Goal: Task Accomplishment & Management: Complete application form

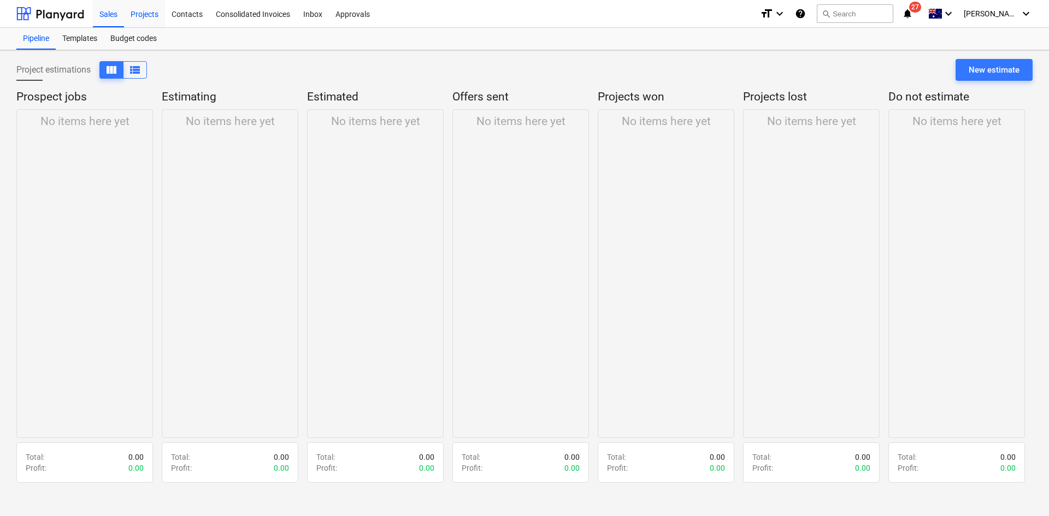
click at [136, 19] on div "Projects" at bounding box center [144, 13] width 41 height 28
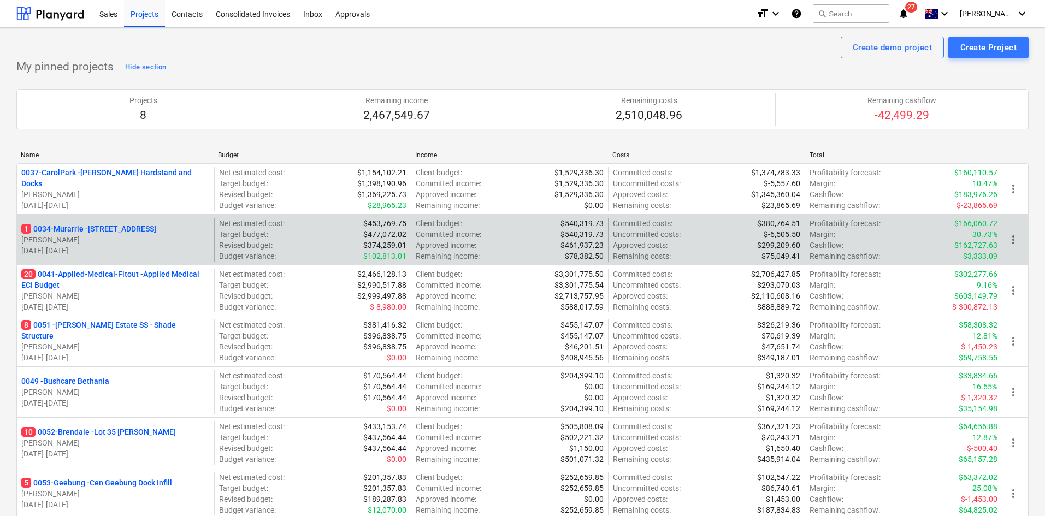
click at [128, 226] on p "1 0034-Murarrie - 286 Queensport rd Murrarie" at bounding box center [88, 229] width 135 height 11
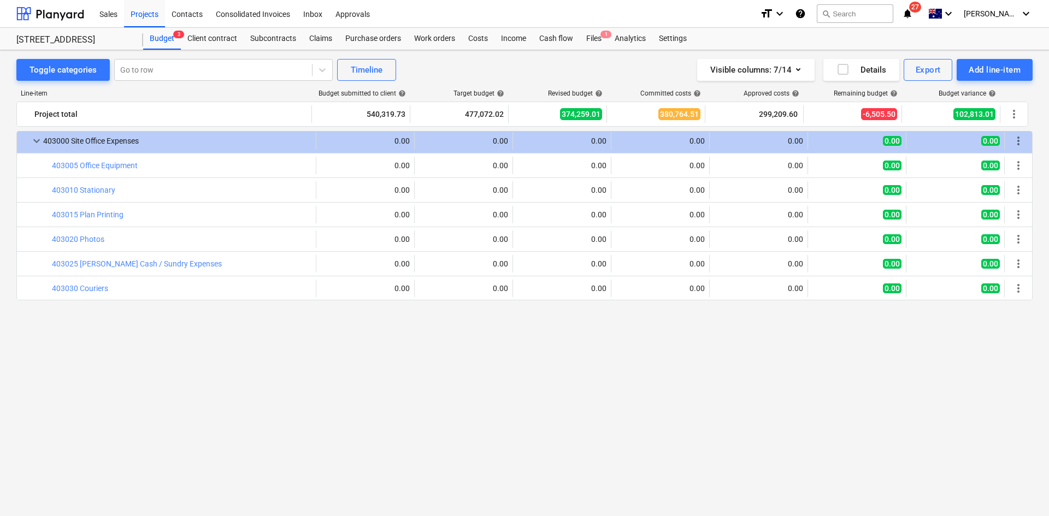
scroll to position [448, 0]
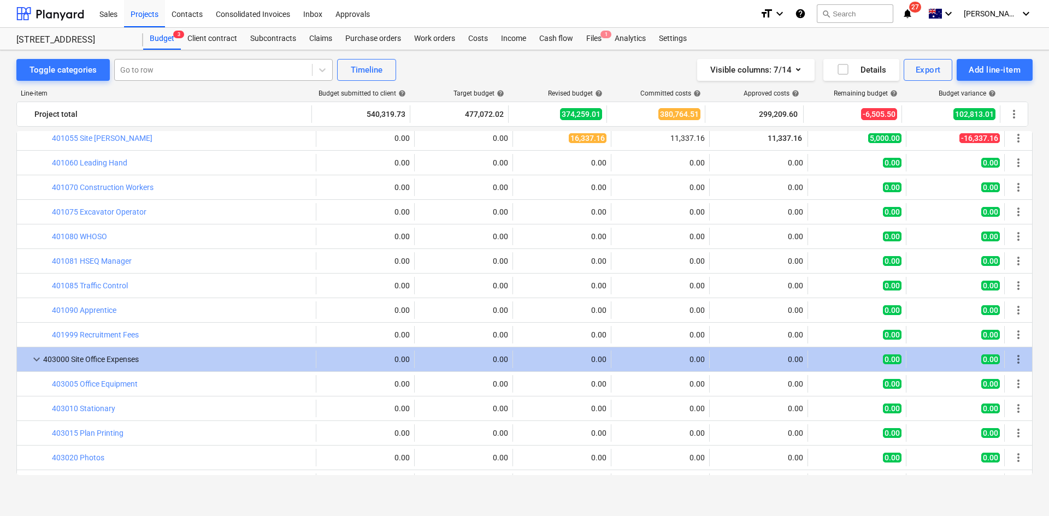
click at [163, 72] on div at bounding box center [213, 69] width 186 height 11
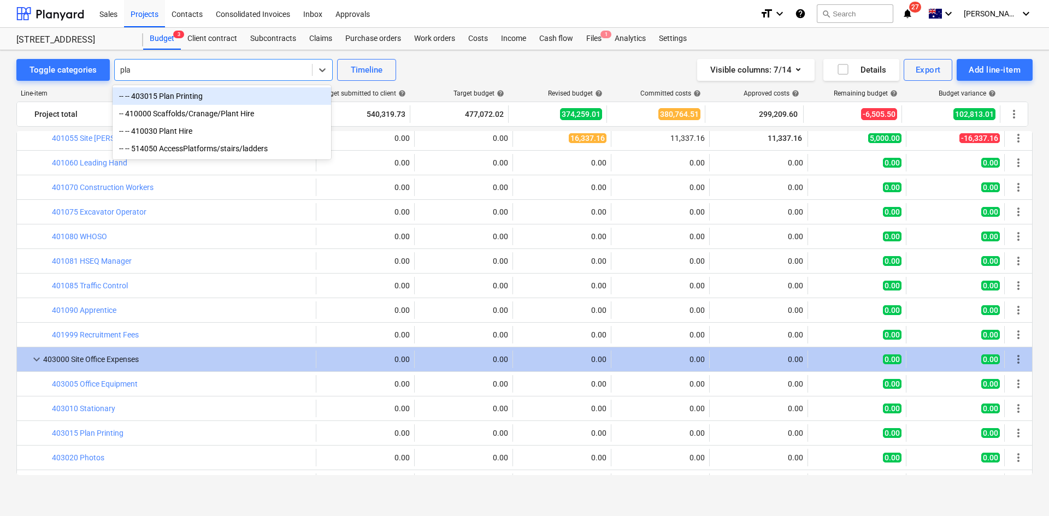
type input "plan"
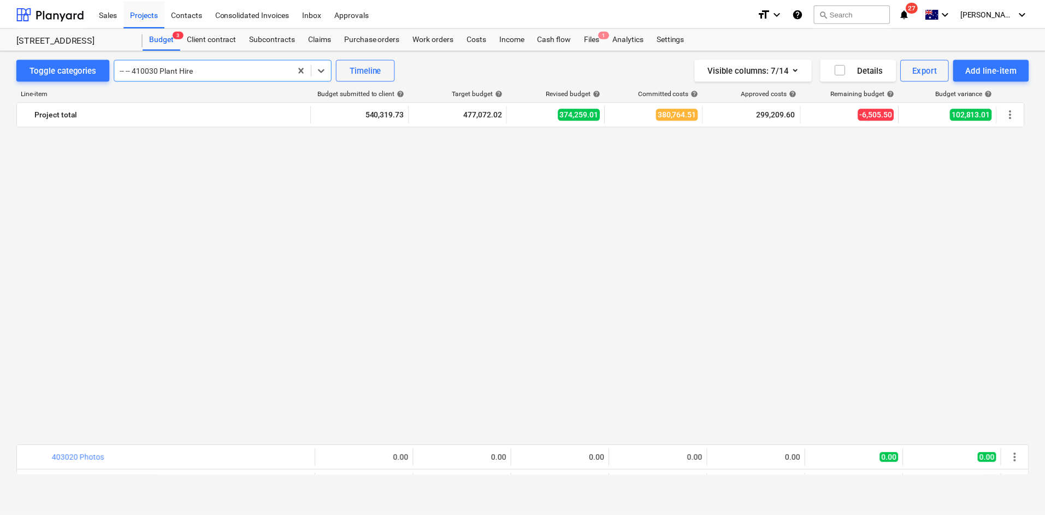
scroll to position [1254, 0]
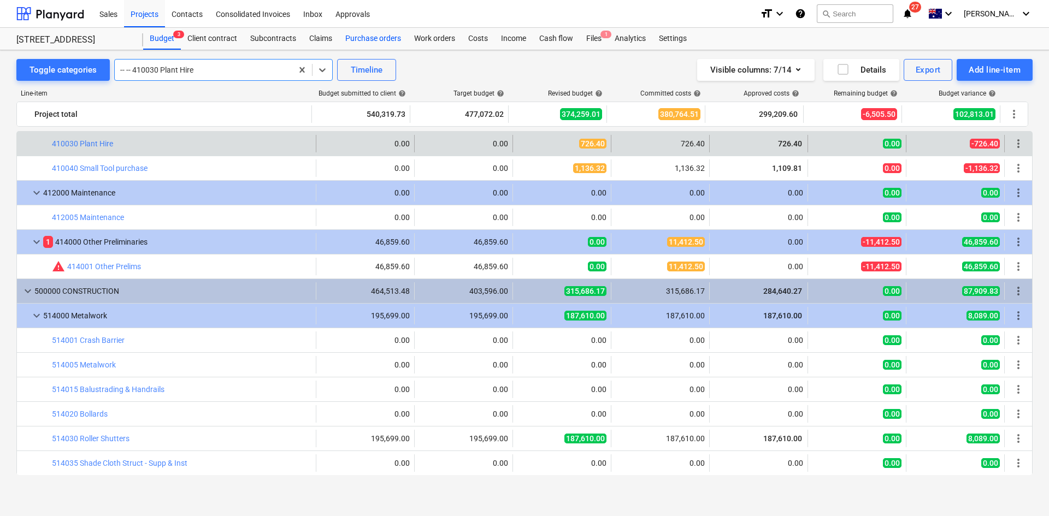
click at [378, 38] on div "Purchase orders" at bounding box center [373, 39] width 69 height 22
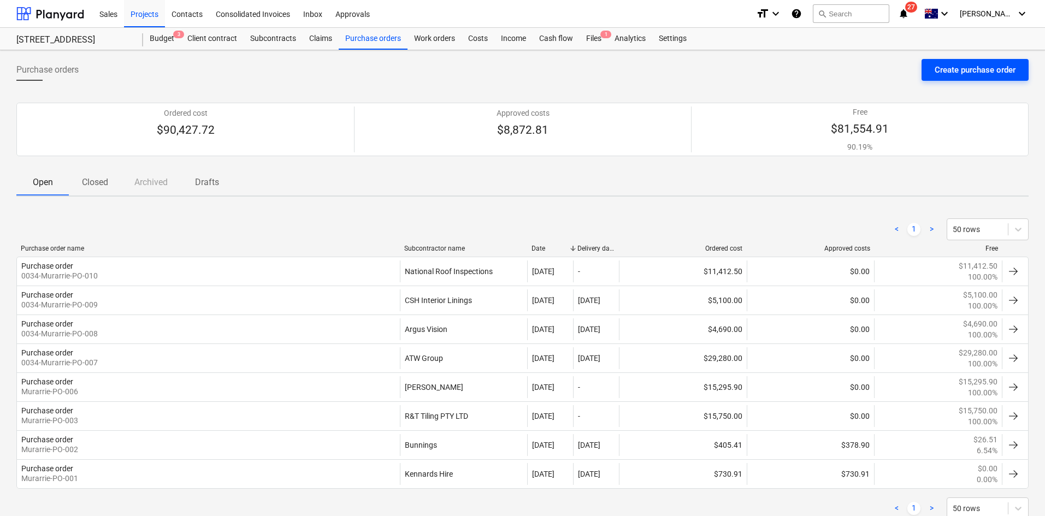
click at [963, 67] on div "Create purchase order" at bounding box center [975, 70] width 81 height 14
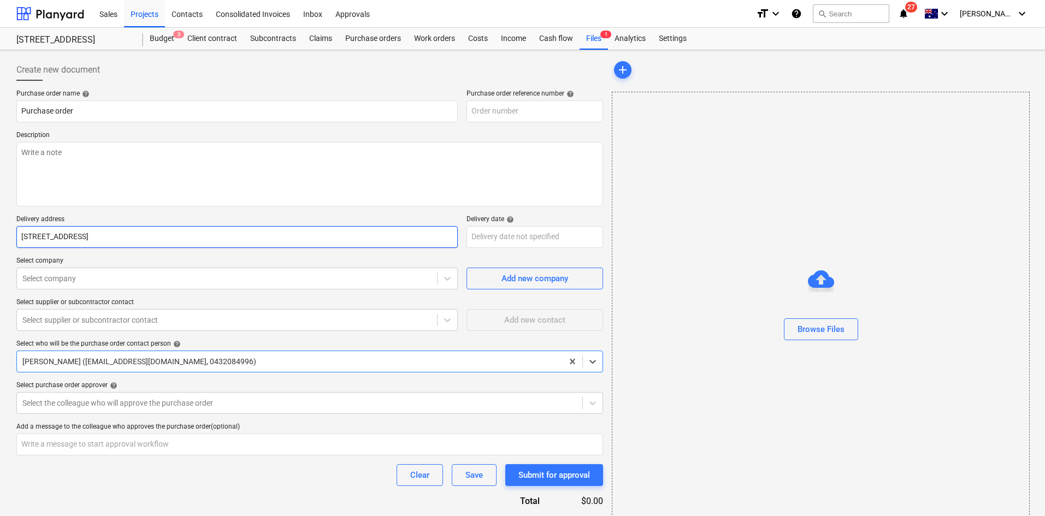
type textarea "x"
type input "0034-Murarrie-PO-011"
type textarea "x"
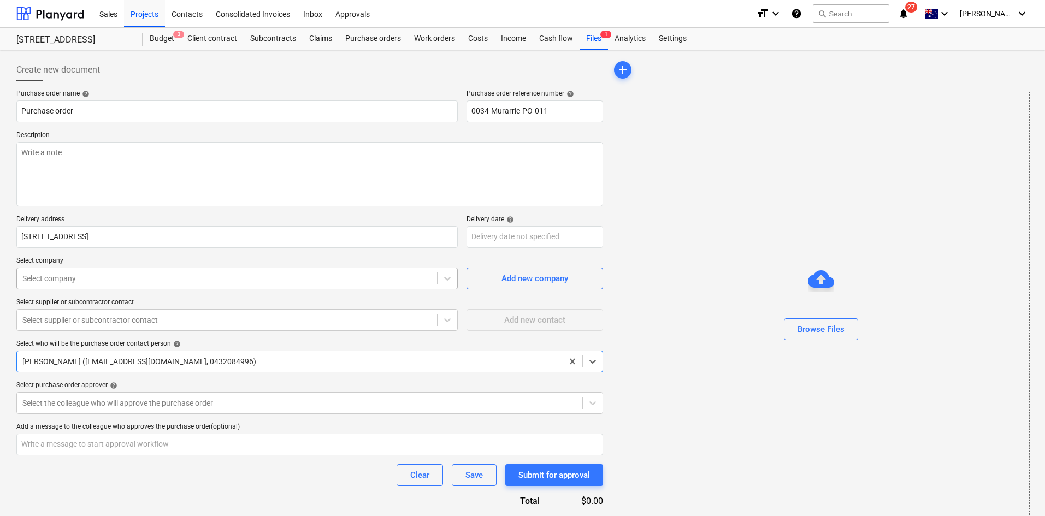
click at [202, 274] on div at bounding box center [226, 278] width 409 height 11
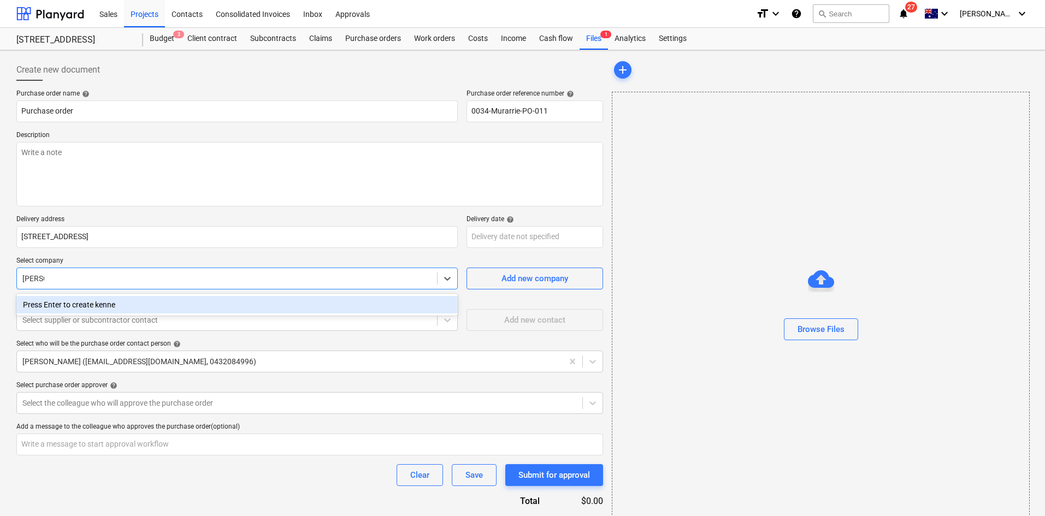
type input "kenna"
type textarea "x"
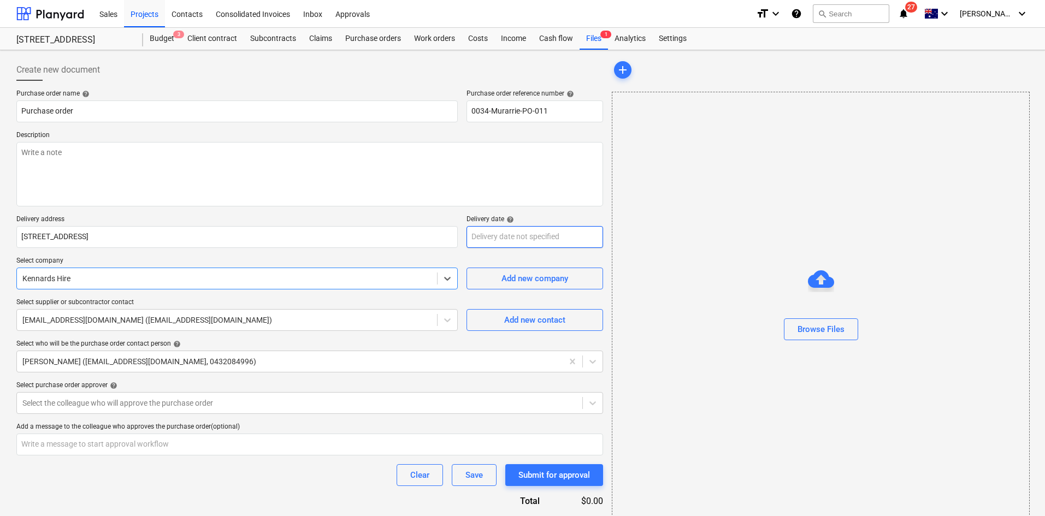
click at [507, 233] on body "Sales Projects Contacts Consolidated Invoices Inbox Approvals format_size keybo…" at bounding box center [522, 258] width 1045 height 516
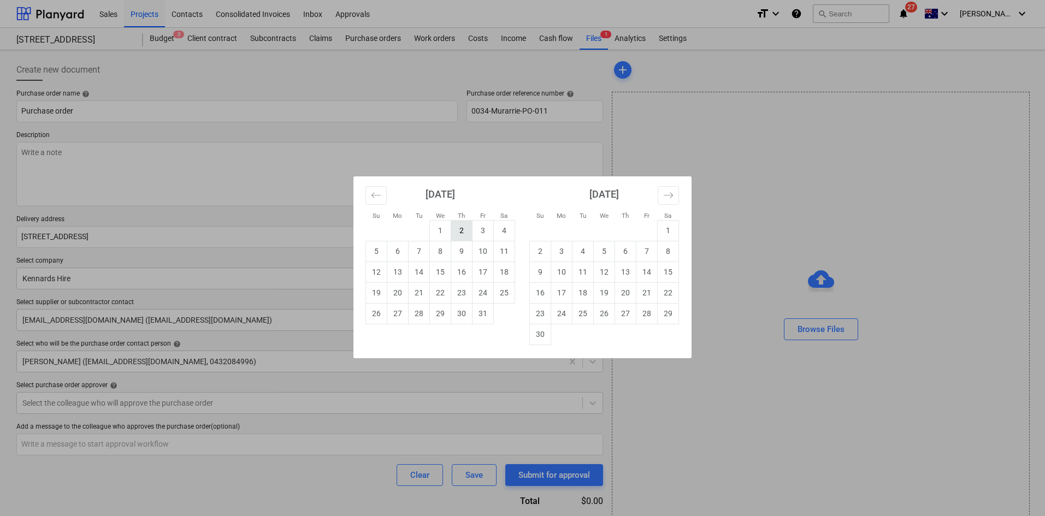
click at [456, 227] on td "2" at bounding box center [461, 230] width 21 height 21
type textarea "x"
type input "[DATE]"
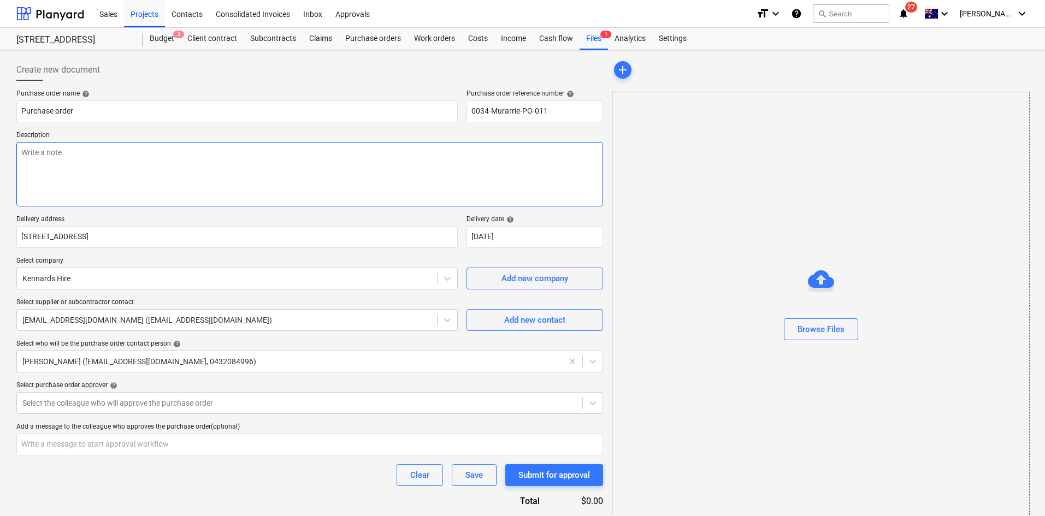
click at [251, 176] on textarea at bounding box center [309, 174] width 587 height 64
type textarea "x"
type textarea "Hi"
type textarea "x"
type textarea "Hir"
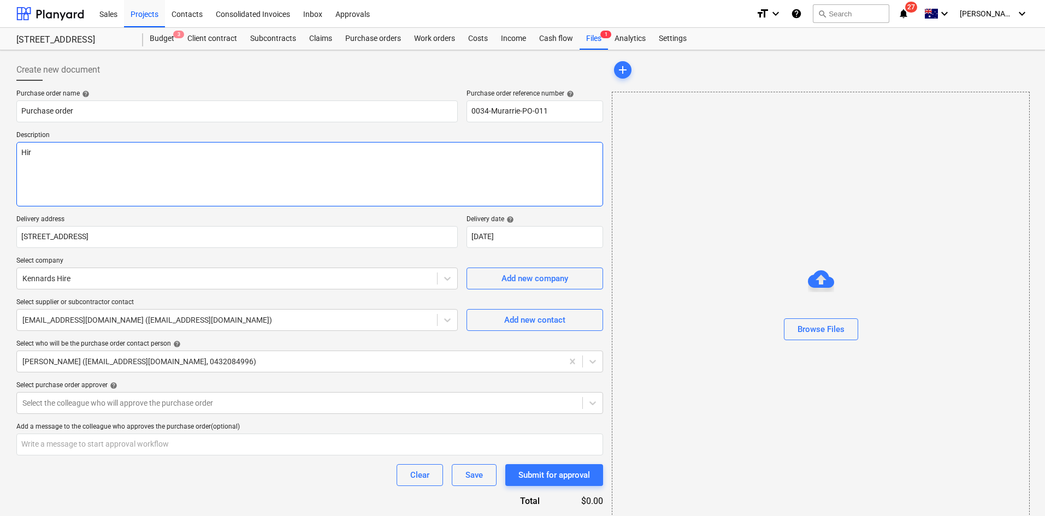
type textarea "x"
type textarea "Hire"
type textarea "x"
type textarea "Hire"
type textarea "x"
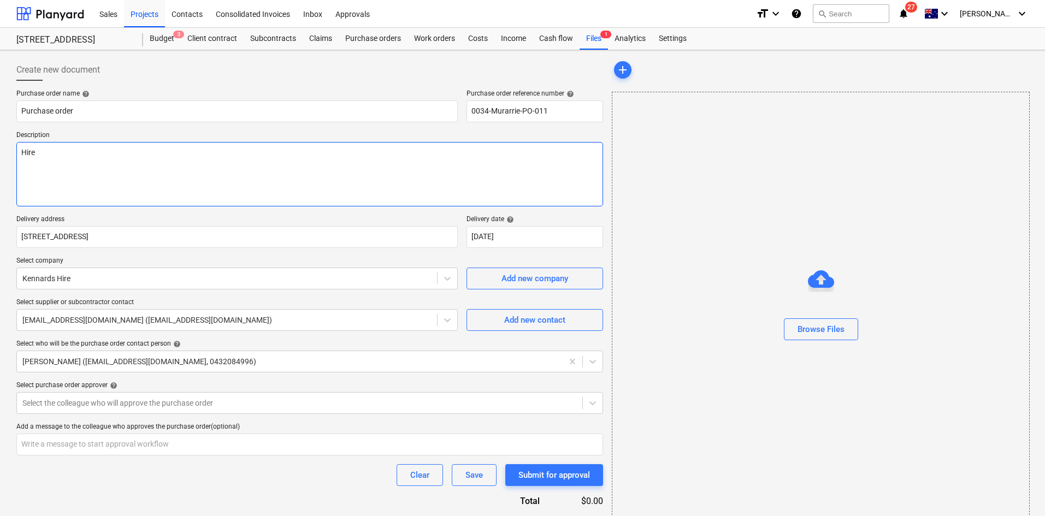
type textarea "Hire b"
type textarea "x"
type textarea "Hire by"
type textarea "x"
type textarea "Hire by"
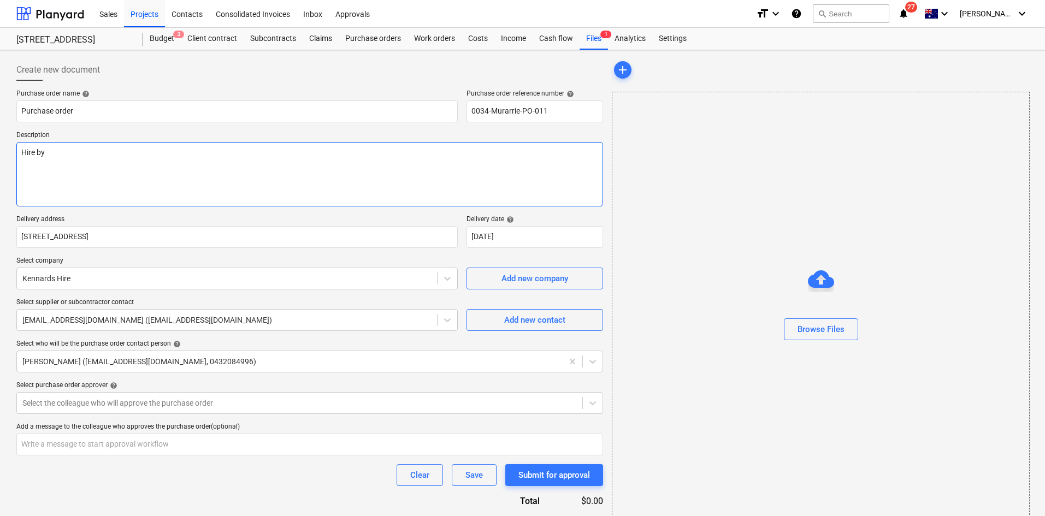
type textarea "x"
type textarea "Hire by M"
type textarea "x"
type textarea "Hire by Mi"
type textarea "x"
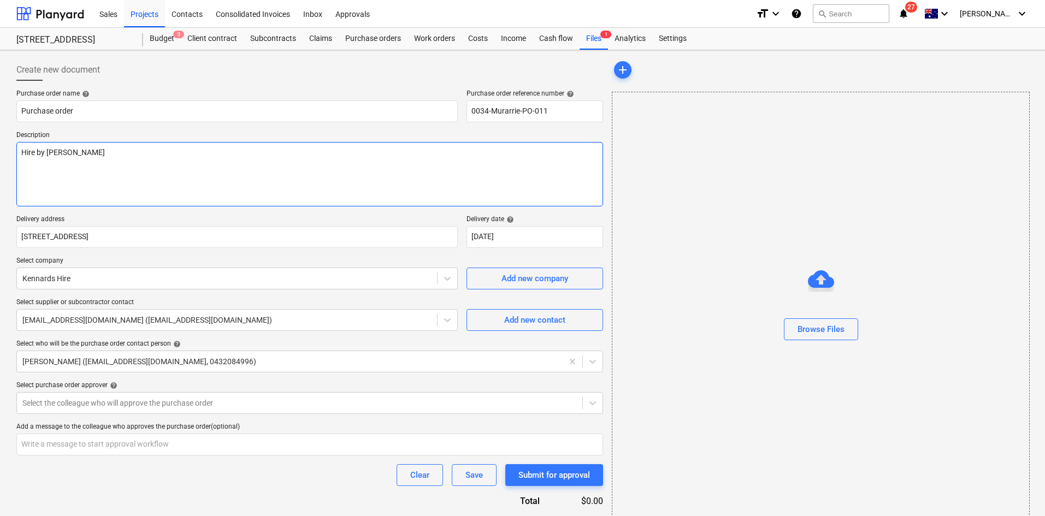
type textarea "Hire by Mik"
type textarea "x"
type textarea "Hire by Mike"
type textarea "x"
type textarea "Hire by Mikey"
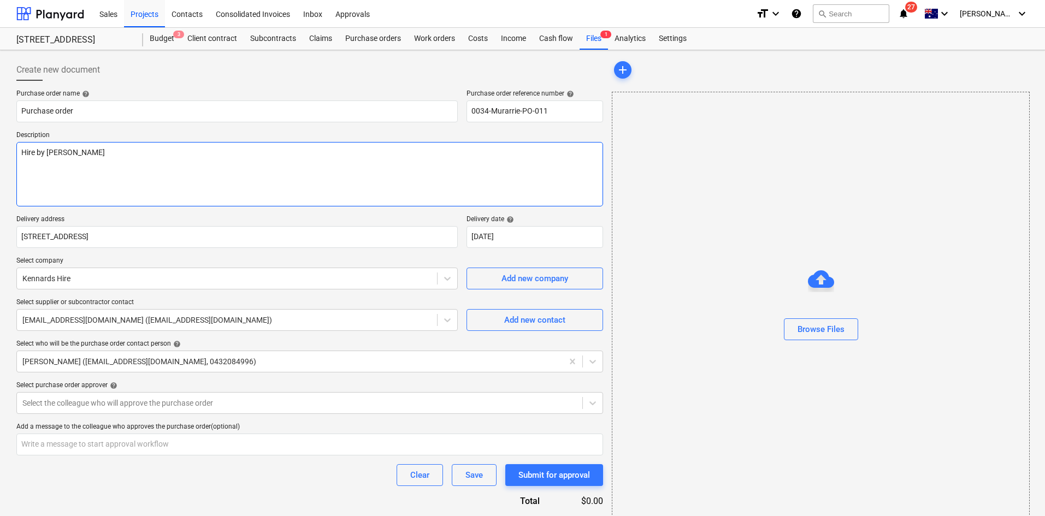
type textarea "x"
type textarea "Hire by Mikey"
type textarea "x"
type textarea "Hire by Mikey to"
type textarea "x"
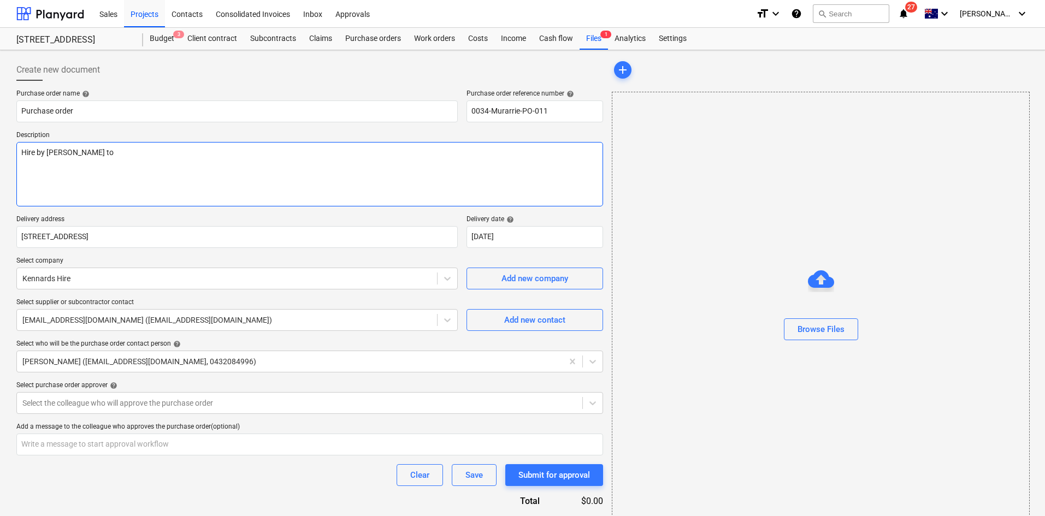
type textarea "Hire by Mikey to"
type textarea "x"
type textarea "Hire by Mikey to"
type textarea "x"
type textarea "Hire by Mikey t"
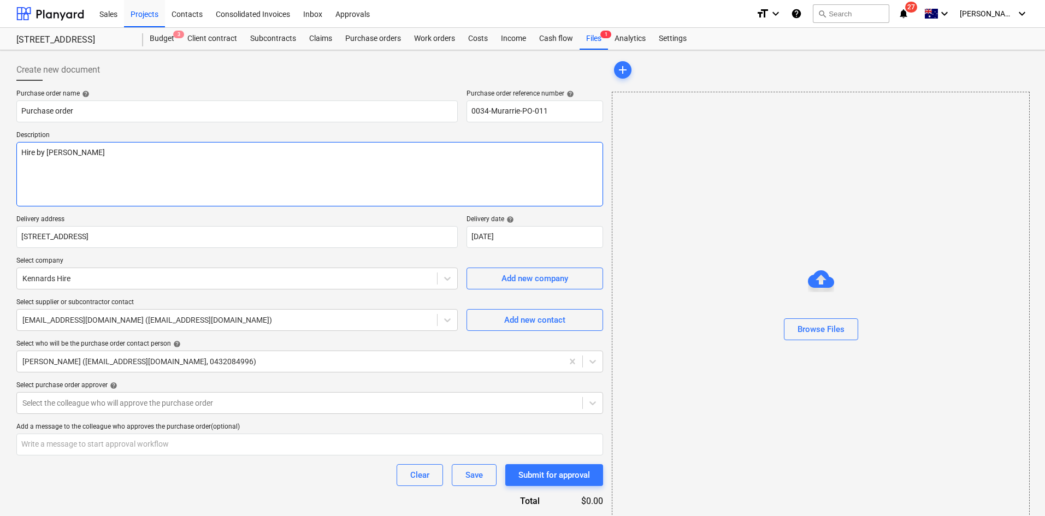
type textarea "x"
type textarea "Hire by Mikey"
type textarea "x"
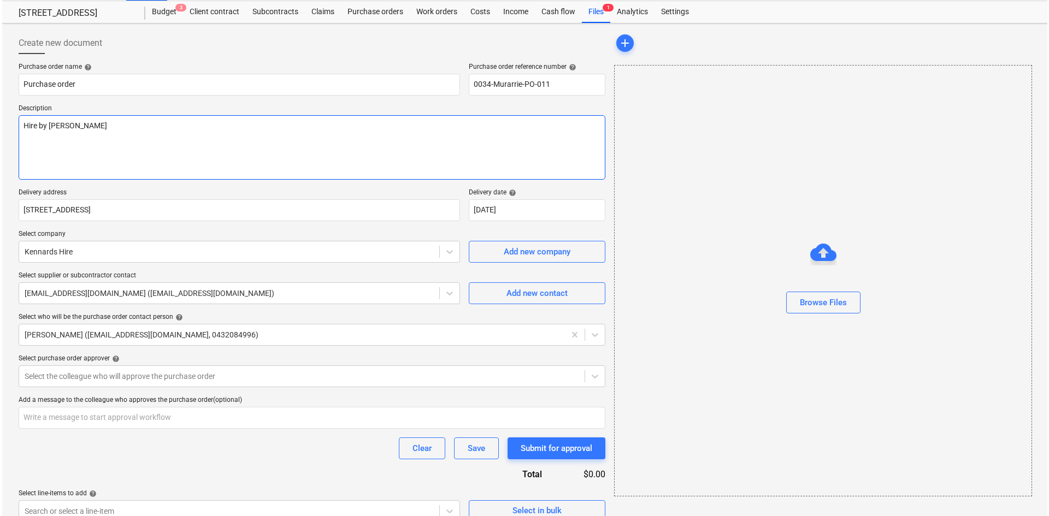
scroll to position [42, 0]
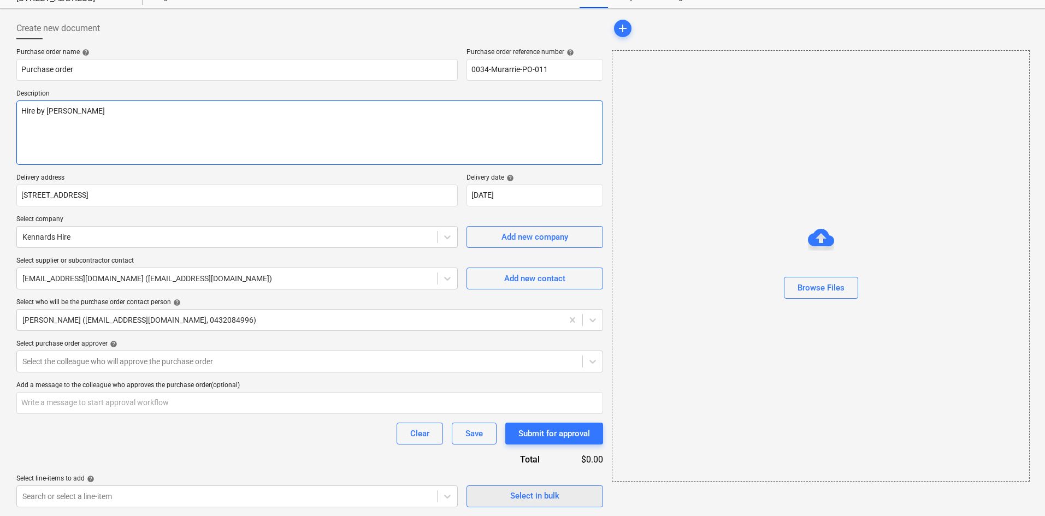
type textarea "Hire by Mikey"
click at [519, 497] on div "Select in bulk" at bounding box center [534, 496] width 49 height 14
type textarea "x"
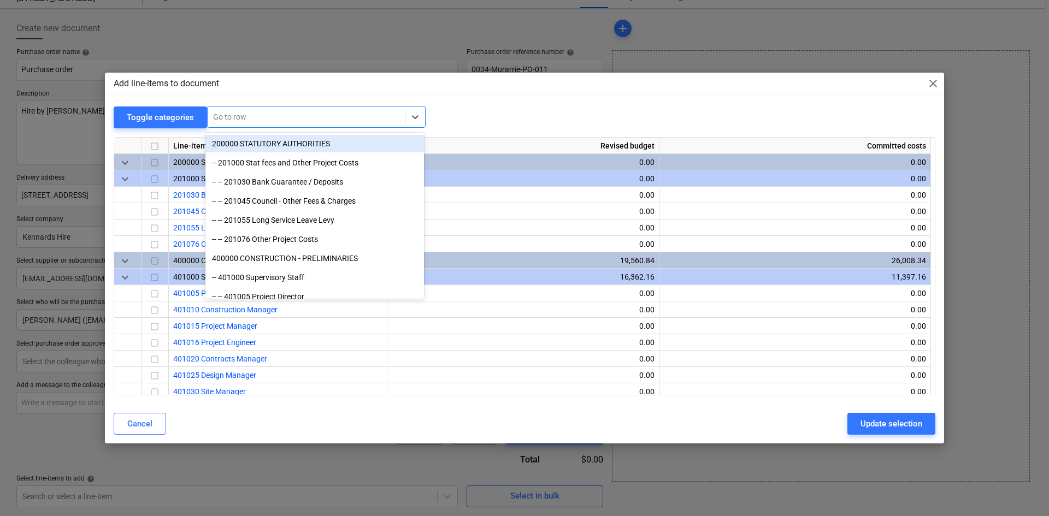
click at [272, 117] on div at bounding box center [306, 116] width 186 height 11
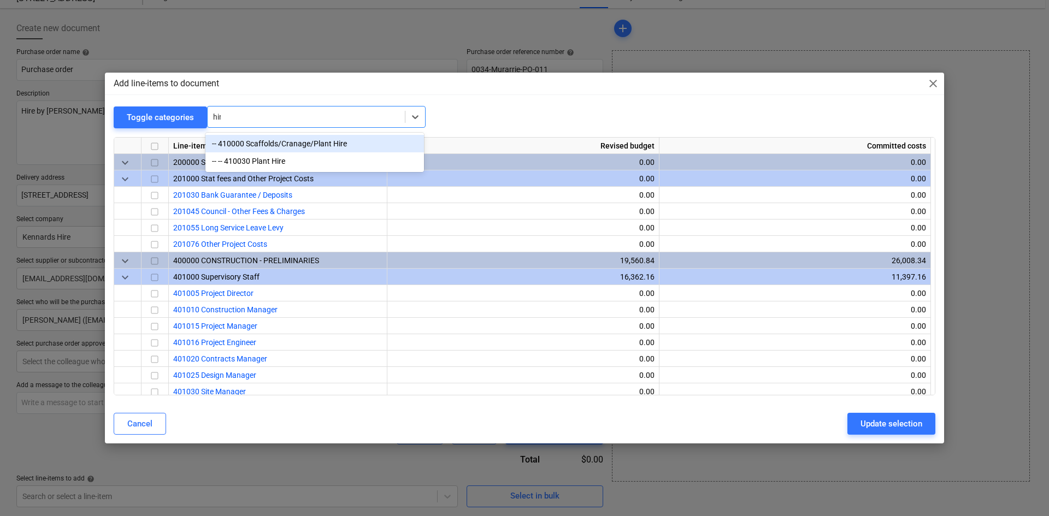
type input "hire"
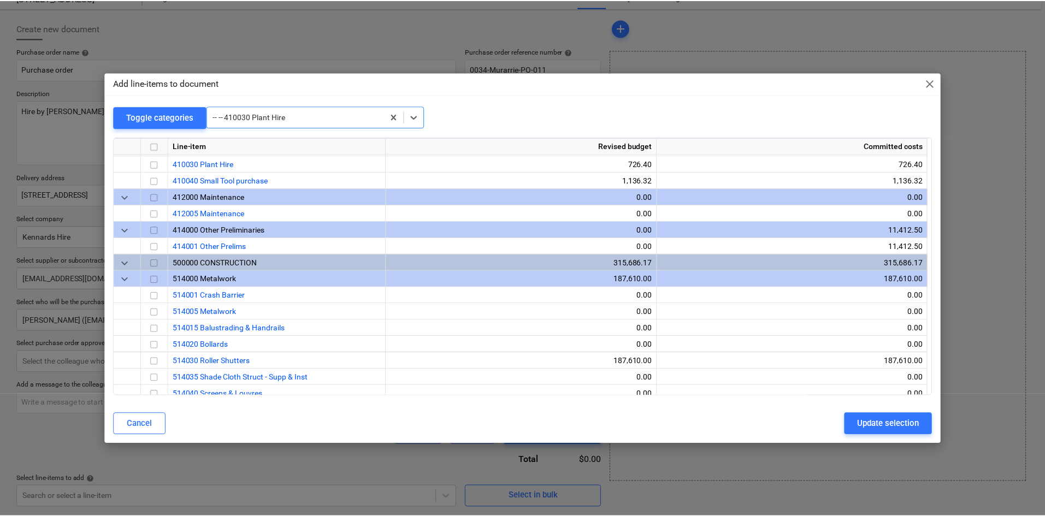
scroll to position [836, 0]
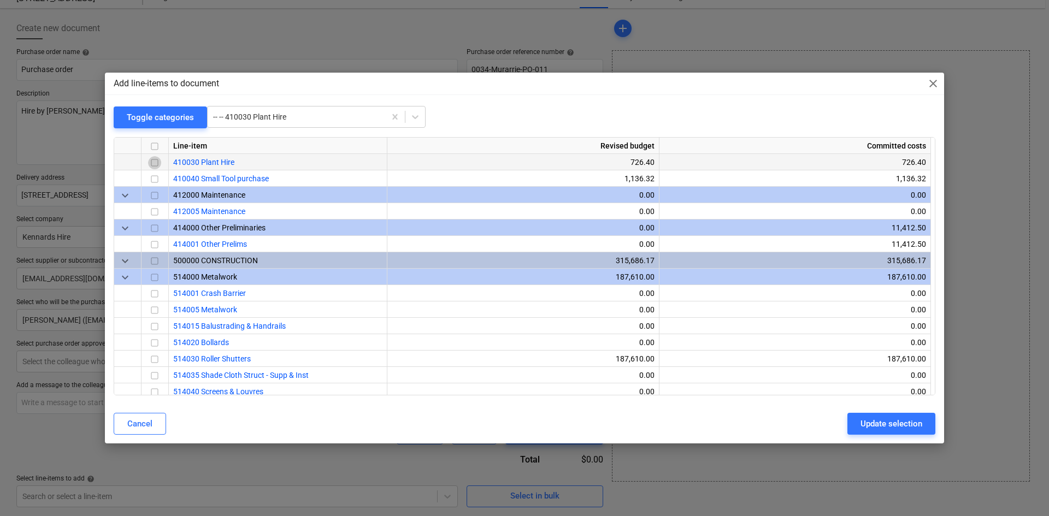
click at [158, 164] on input "checkbox" at bounding box center [154, 162] width 13 height 13
click at [897, 428] on div "Update selection" at bounding box center [892, 424] width 62 height 14
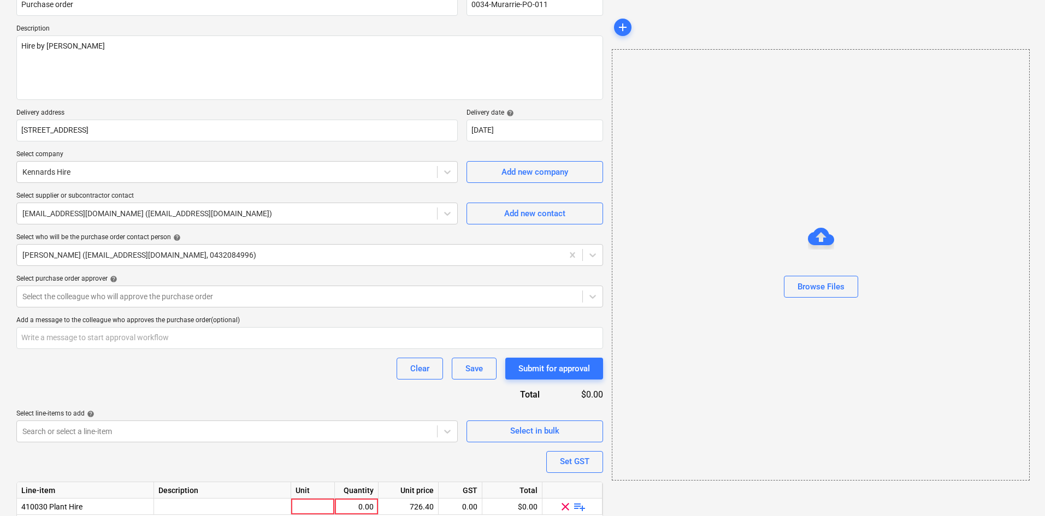
scroll to position [150, 0]
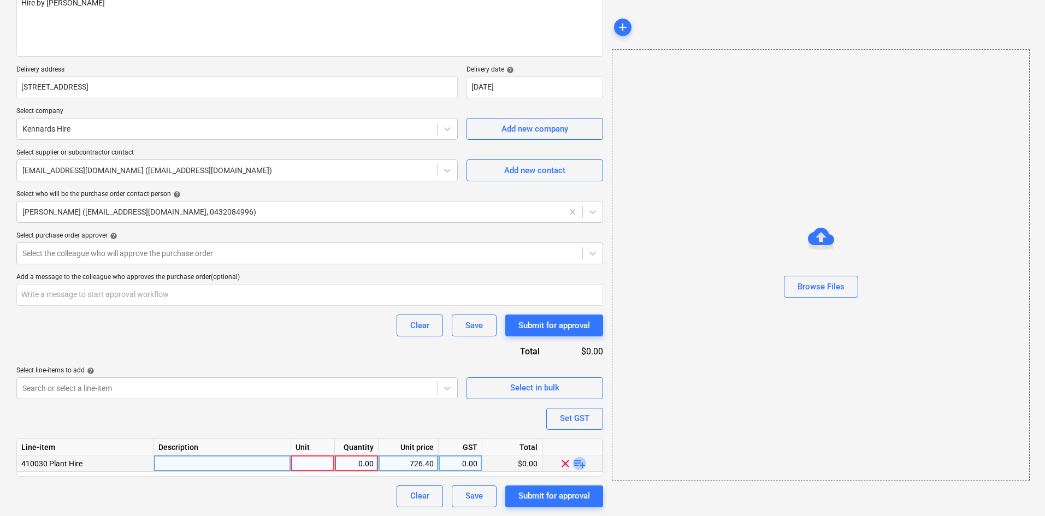
click at [578, 462] on span "playlist_add" at bounding box center [579, 463] width 13 height 13
type textarea "x"
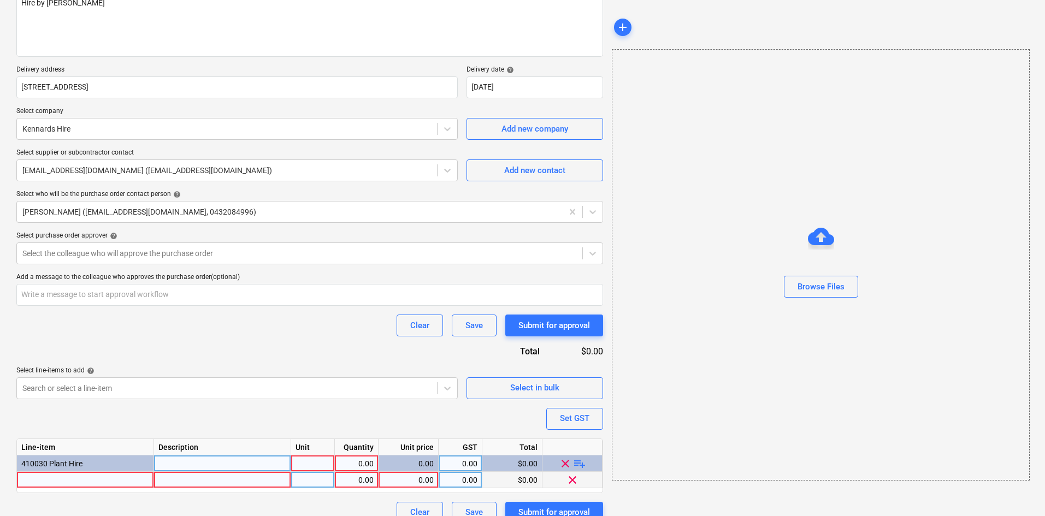
click at [65, 480] on div at bounding box center [85, 480] width 137 height 16
type input "Trailer hire"
type textarea "x"
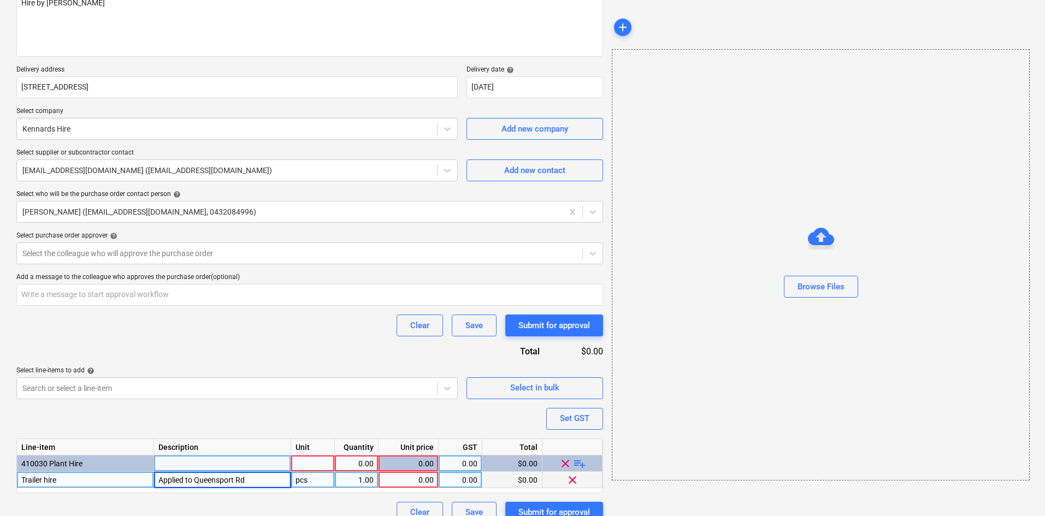
type input "Applied to Queensport Rd"
type textarea "x"
click at [319, 479] on div "pcs" at bounding box center [313, 480] width 44 height 16
type input "item"
type textarea "x"
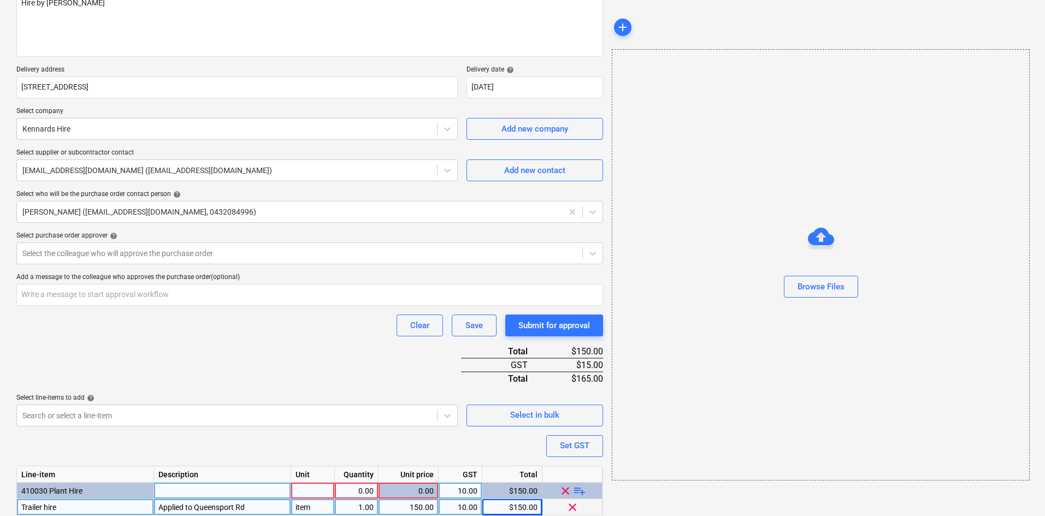
click at [312, 512] on div "item" at bounding box center [313, 507] width 44 height 16
click at [315, 493] on div at bounding box center [313, 491] width 44 height 16
type input "item"
type textarea "x"
click at [367, 509] on div "1.00" at bounding box center [356, 507] width 34 height 16
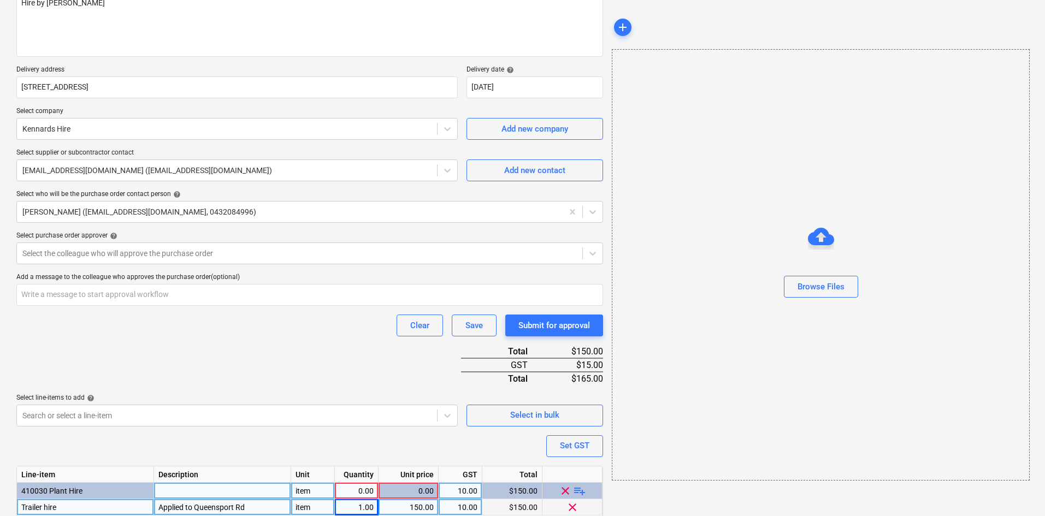
click at [366, 490] on div "0.00" at bounding box center [356, 491] width 34 height 16
type input "1"
click at [385, 465] on div "Purchase order name help Purchase order Purchase order reference number help 00…" at bounding box center [309, 246] width 587 height 612
click at [316, 334] on div "Clear Save Submit for approval" at bounding box center [309, 326] width 587 height 22
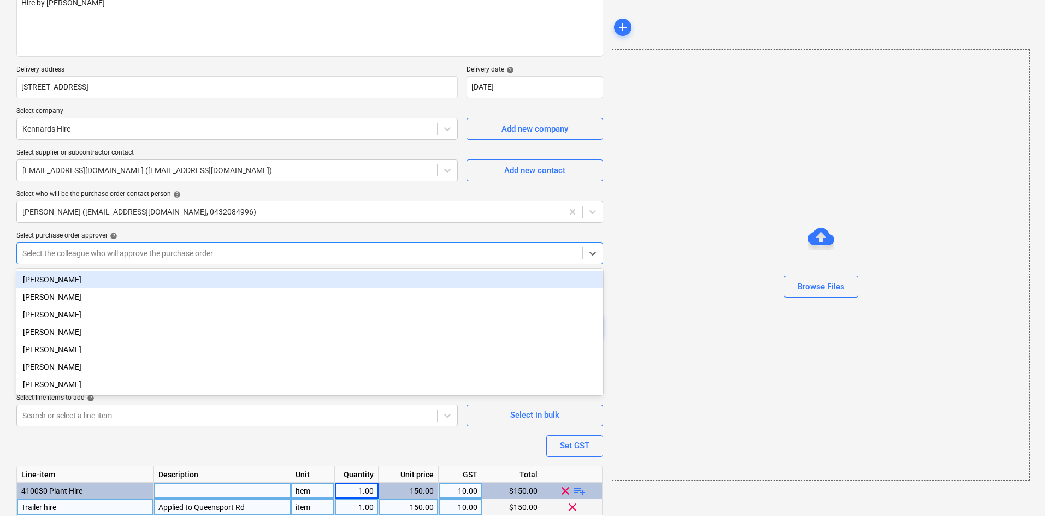
click at [125, 248] on div at bounding box center [299, 253] width 555 height 11
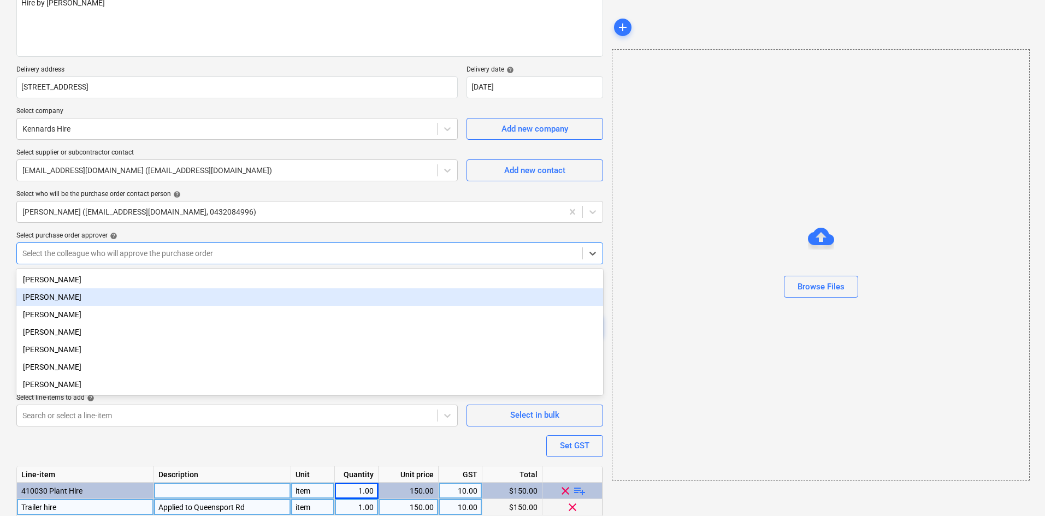
click at [98, 304] on div "John Keane" at bounding box center [309, 297] width 587 height 17
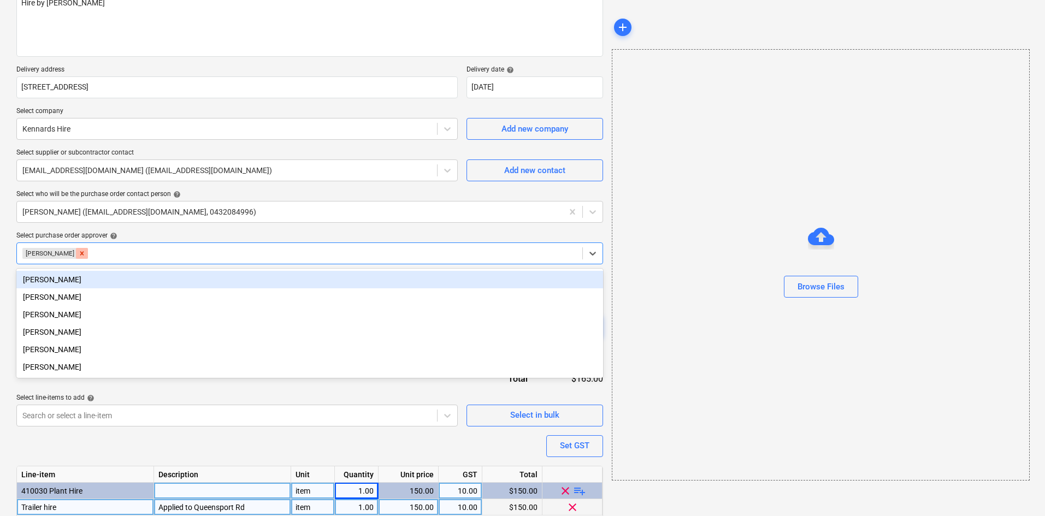
click at [80, 253] on icon "Remove John Keane" at bounding box center [82, 253] width 4 height 4
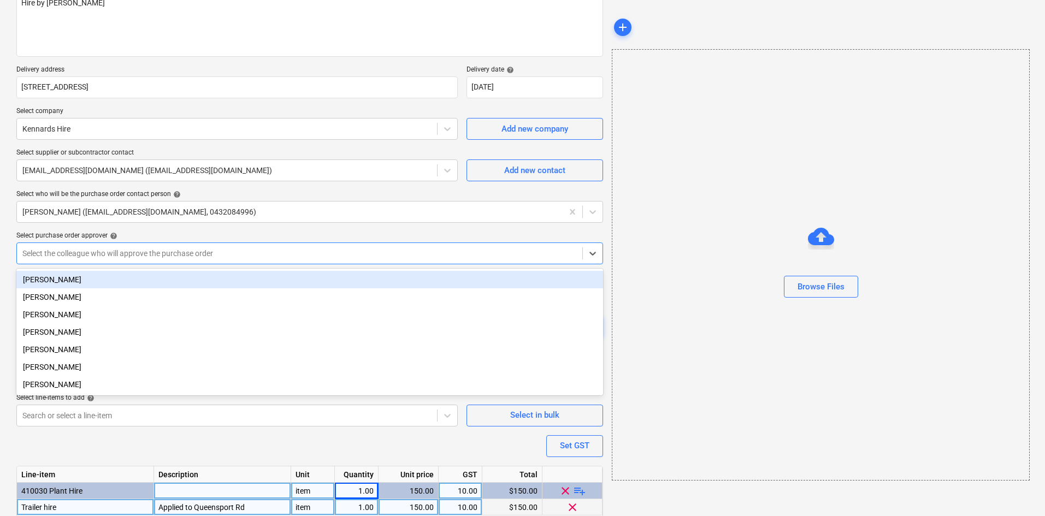
click at [152, 237] on div "Select purchase order approver help" at bounding box center [309, 236] width 587 height 9
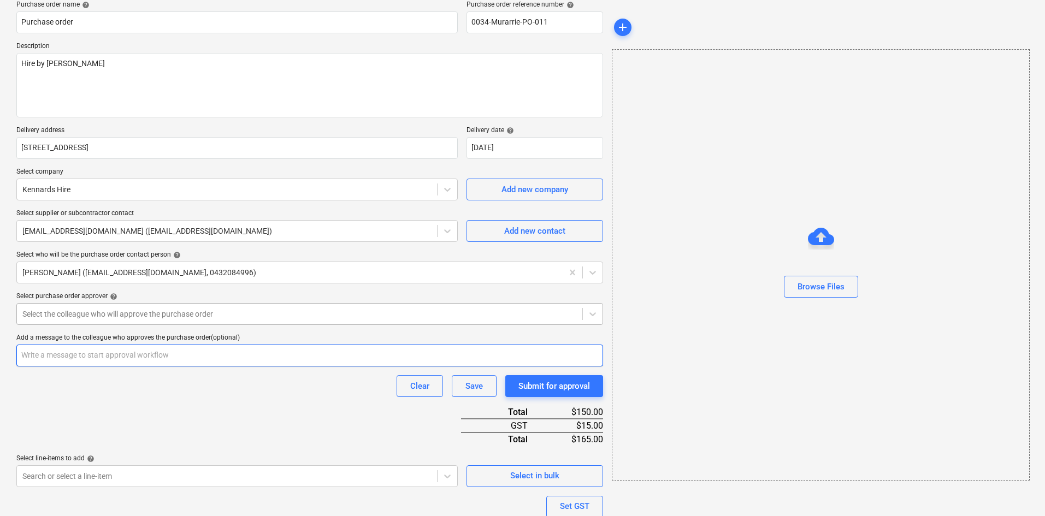
scroll to position [193, 0]
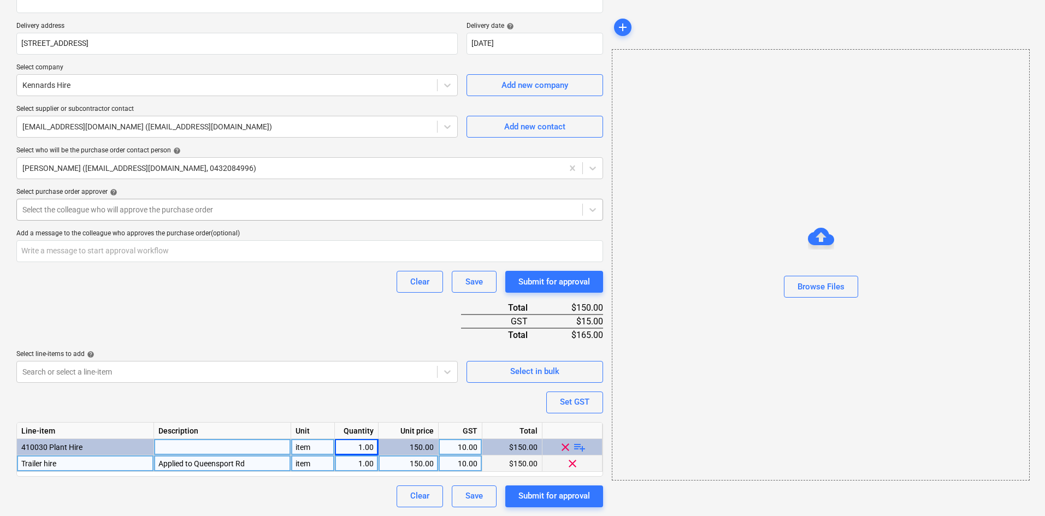
click at [115, 212] on div at bounding box center [299, 209] width 555 height 11
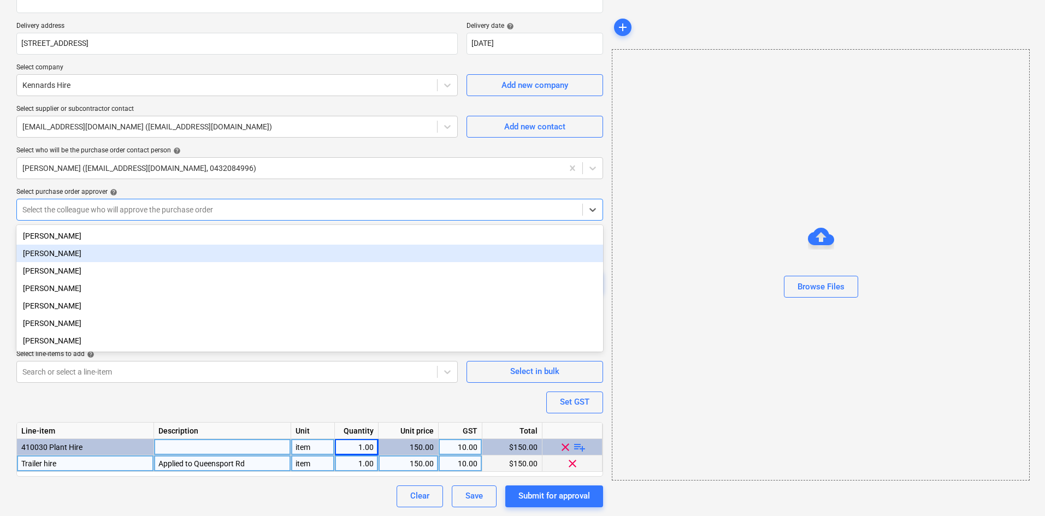
click at [78, 254] on div "John Keane" at bounding box center [309, 253] width 587 height 17
type textarea "x"
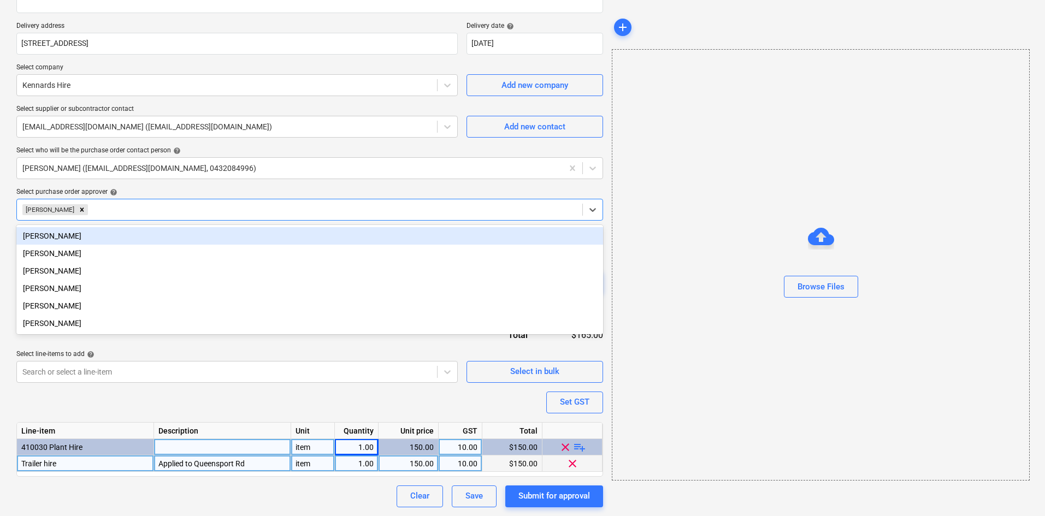
click at [151, 188] on div "Select purchase order approver help" at bounding box center [309, 192] width 587 height 9
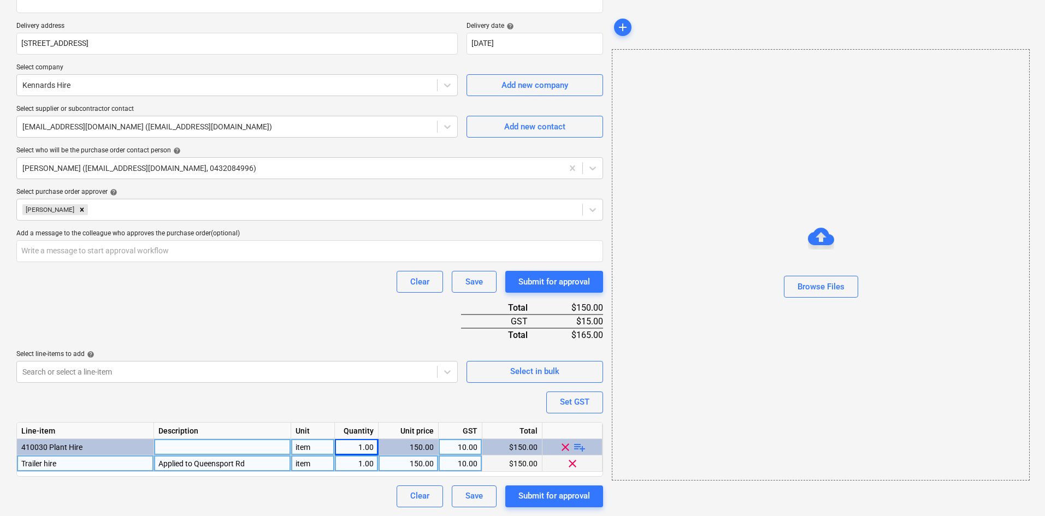
click at [273, 394] on div "Purchase order name help Purchase order Purchase order reference number help 00…" at bounding box center [309, 202] width 587 height 612
click at [250, 296] on div "Purchase order name help Purchase order Purchase order reference number help 00…" at bounding box center [309, 202] width 587 height 612
click at [263, 462] on div "Applied to Queensport Rd" at bounding box center [222, 464] width 137 height 16
click at [263, 462] on input "Applied to Queensport Rd" at bounding box center [222, 464] width 137 height 16
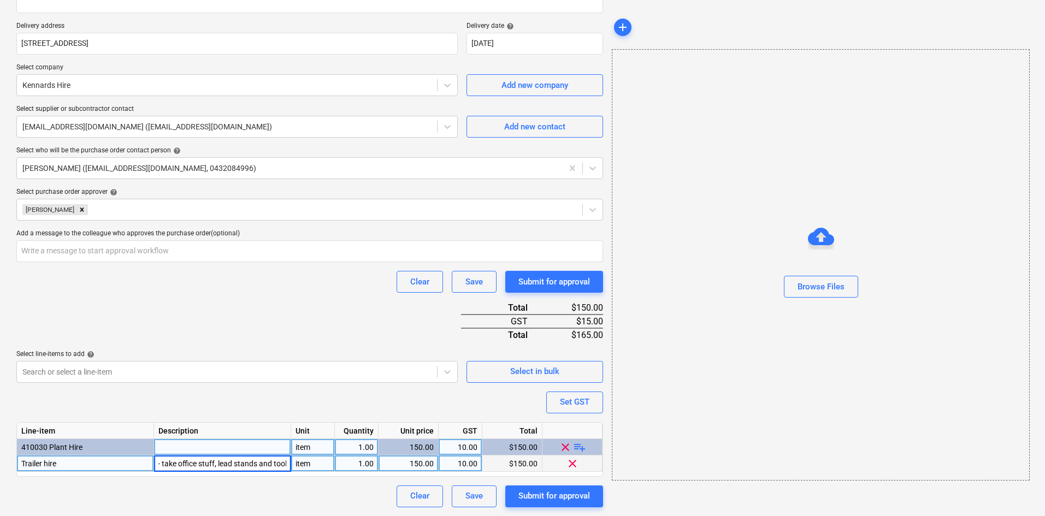
type input "Applied to Queensport Rd - take office stuff, lead stands and tools"
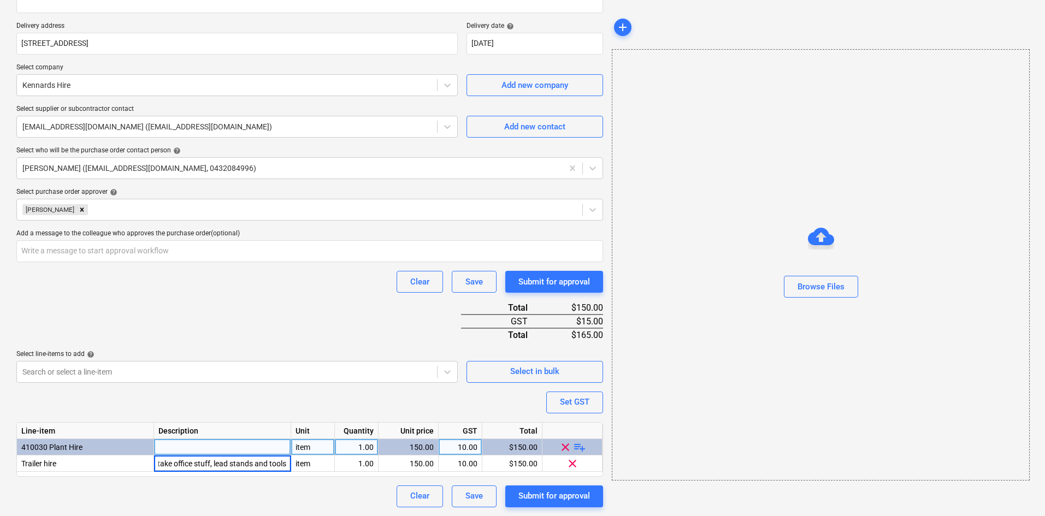
scroll to position [0, 0]
drag, startPoint x: 287, startPoint y: 465, endPoint x: 58, endPoint y: 478, distance: 228.8
click at [58, 478] on div "Purchase order name help Purchase order Purchase order reference number help 00…" at bounding box center [309, 202] width 587 height 612
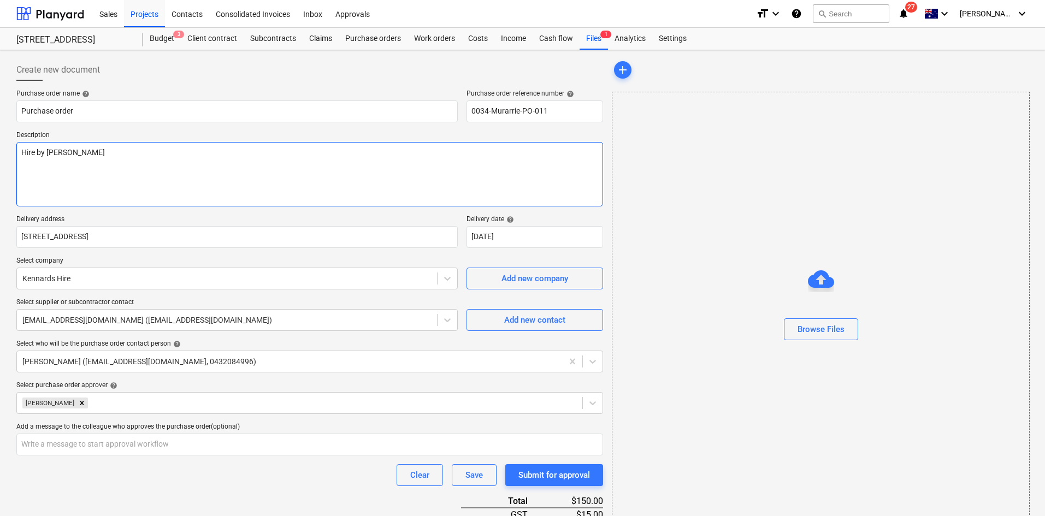
click at [76, 185] on textarea "Hire by Mikey" at bounding box center [309, 174] width 587 height 64
click at [78, 152] on textarea "Hire by Mikey" at bounding box center [309, 174] width 587 height 64
type textarea "x"
type textarea "Hire by Mikey"
type textarea "x"
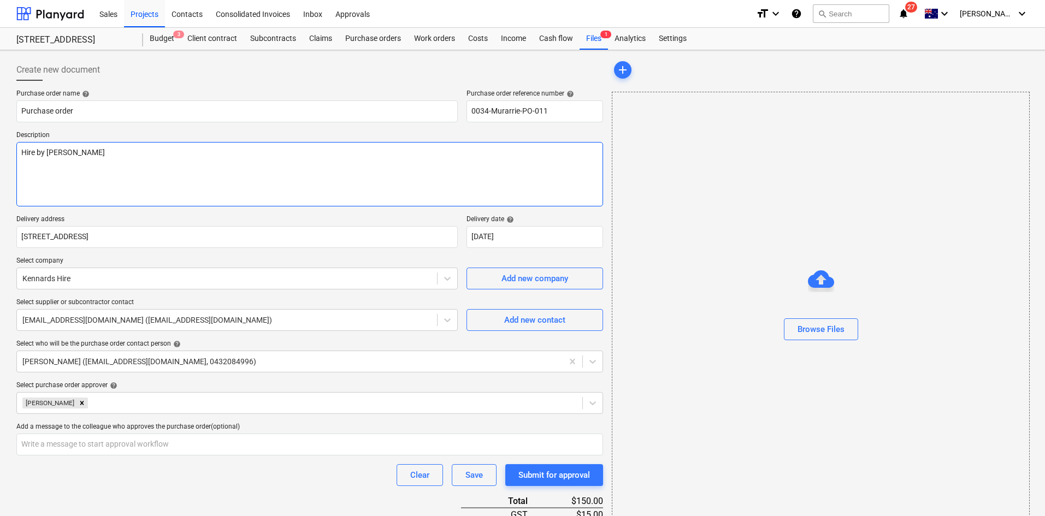
type textarea "Hire by Mikey"
paste textarea "Applied to Queensport Rd - take office stuff, lead stands and tools"
type textarea "x"
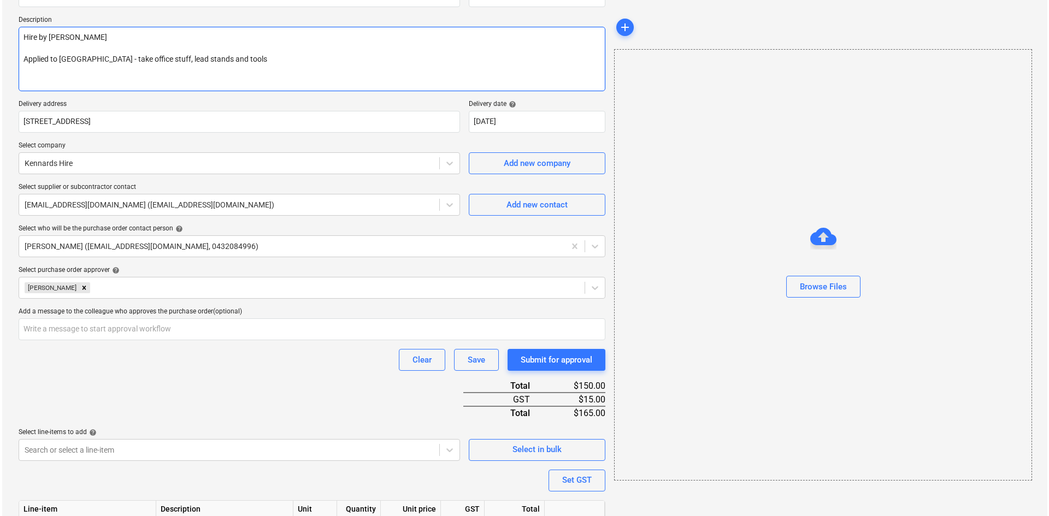
scroll to position [193, 0]
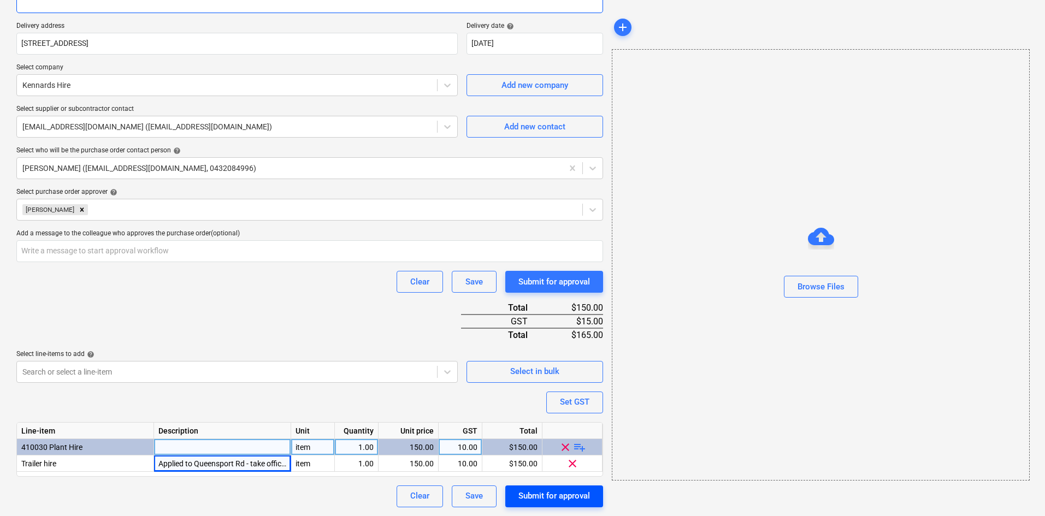
type textarea "Hire by Mikey Applied to Queensport Rd - take office stuff, lead stands and too…"
click at [540, 499] on div "Submit for approval" at bounding box center [555, 496] width 72 height 14
type textarea "x"
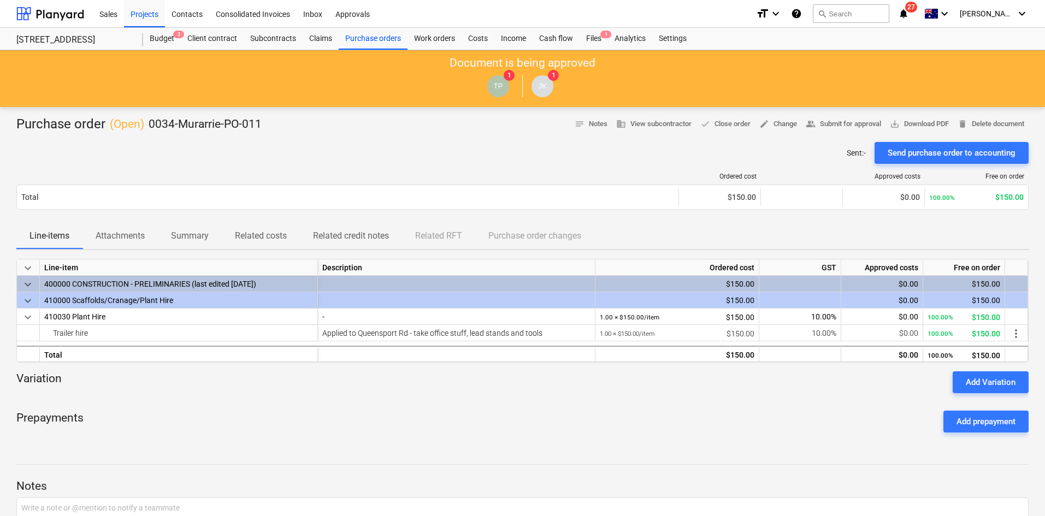
click at [338, 174] on div at bounding box center [347, 177] width 663 height 8
click at [155, 19] on div "Projects" at bounding box center [144, 13] width 41 height 28
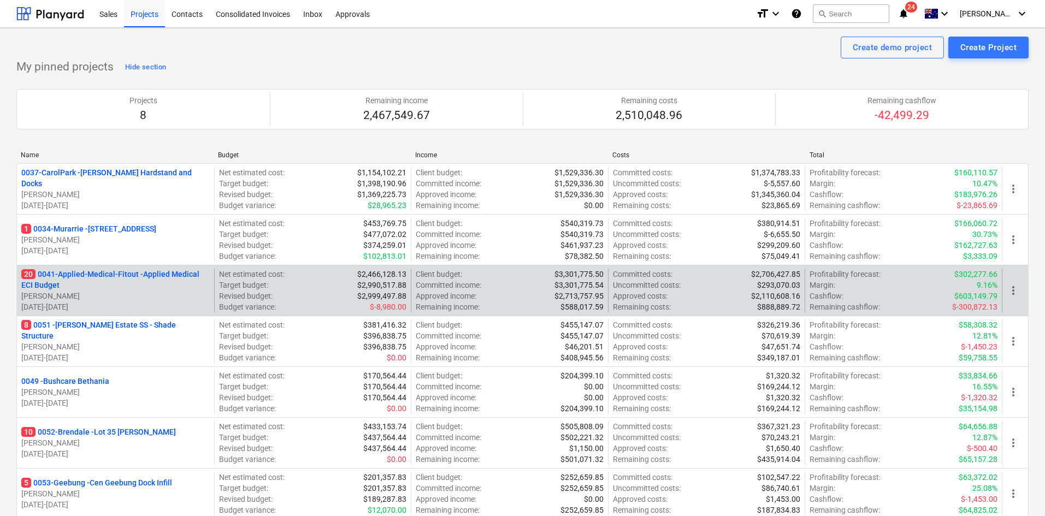
click at [132, 274] on p "20 0041-Applied-Medical-Fitout - Applied Medical ECI Budget" at bounding box center [115, 280] width 189 height 22
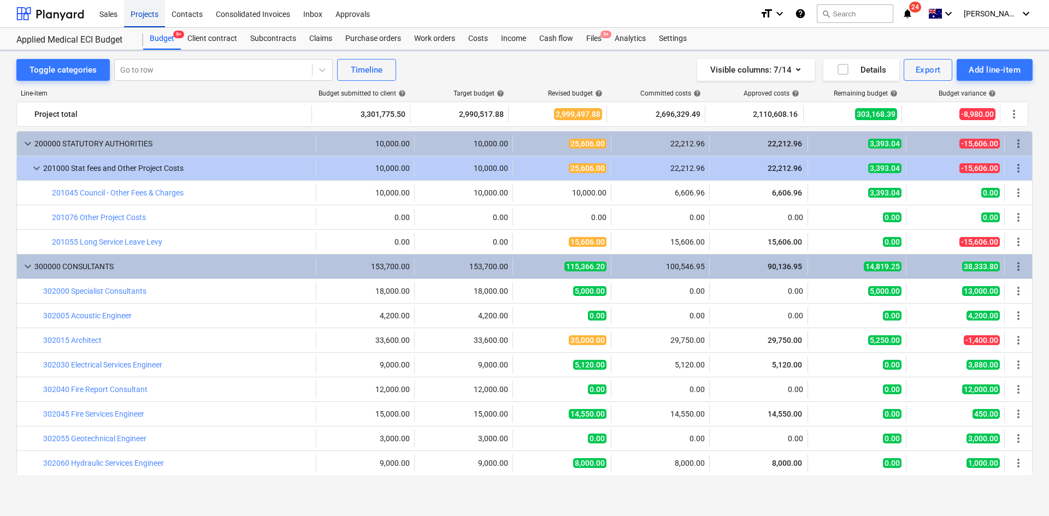
click at [148, 14] on div "Projects" at bounding box center [144, 13] width 41 height 28
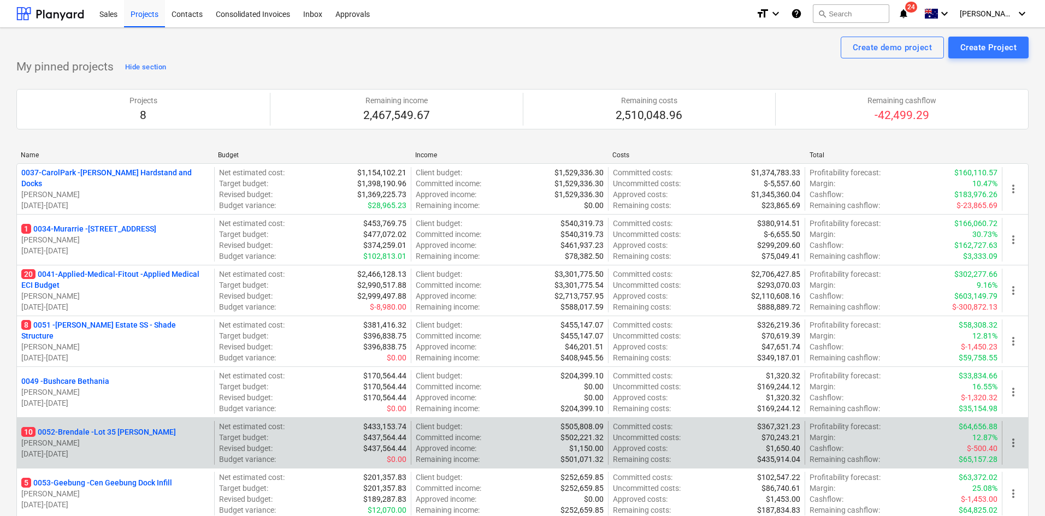
click at [107, 430] on p "10 0052-Brendale - Lot 35 Griffin, Brendale" at bounding box center [98, 432] width 155 height 11
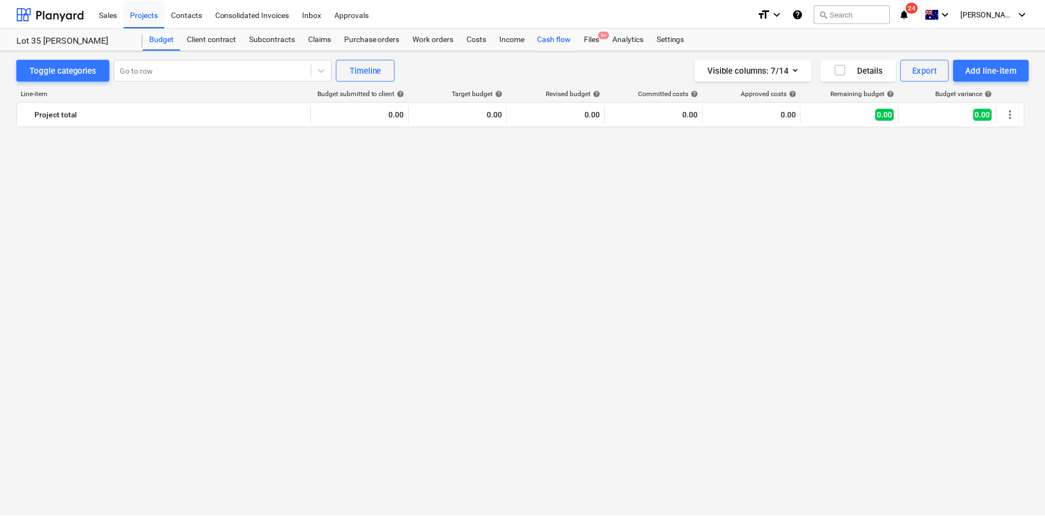
scroll to position [1202, 0]
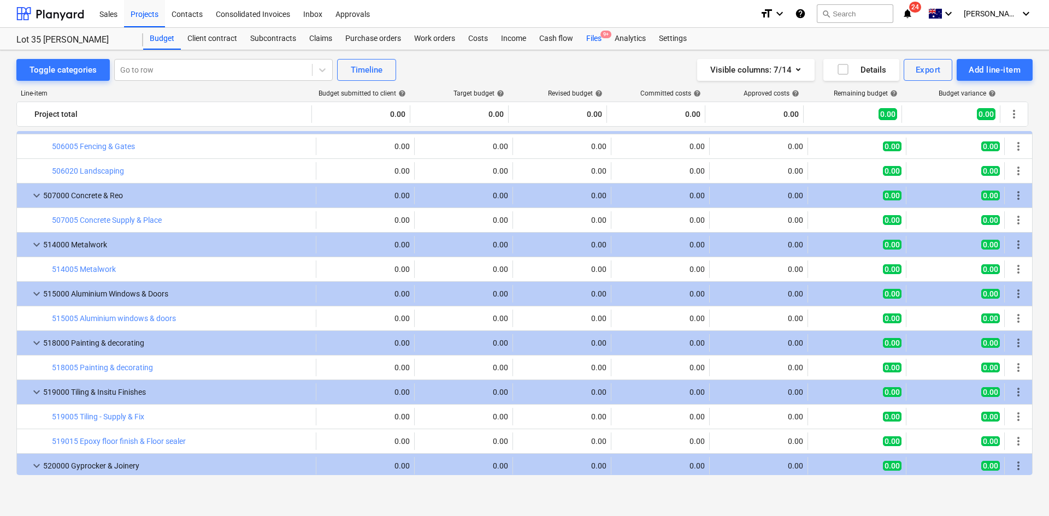
click at [594, 35] on div "Files 9+" at bounding box center [594, 39] width 28 height 22
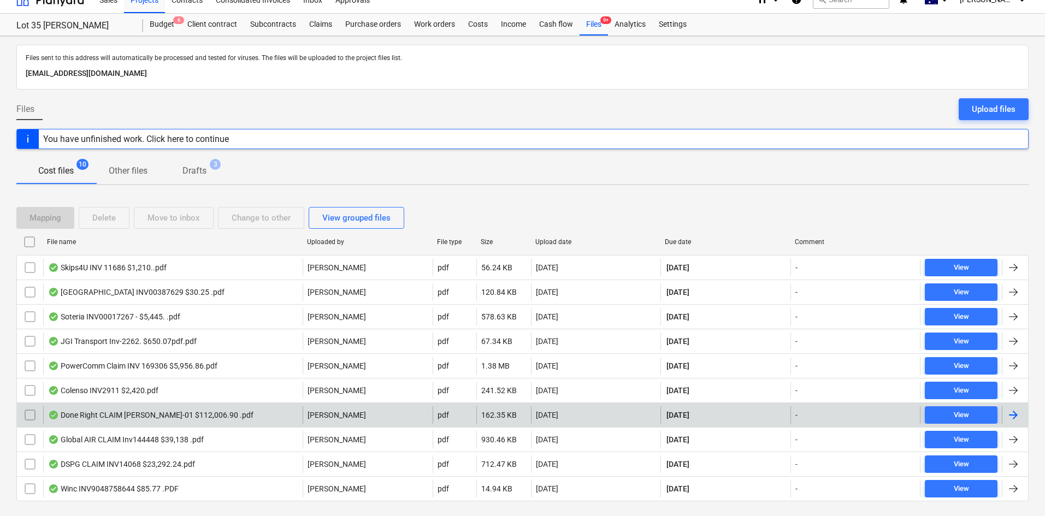
scroll to position [39, 0]
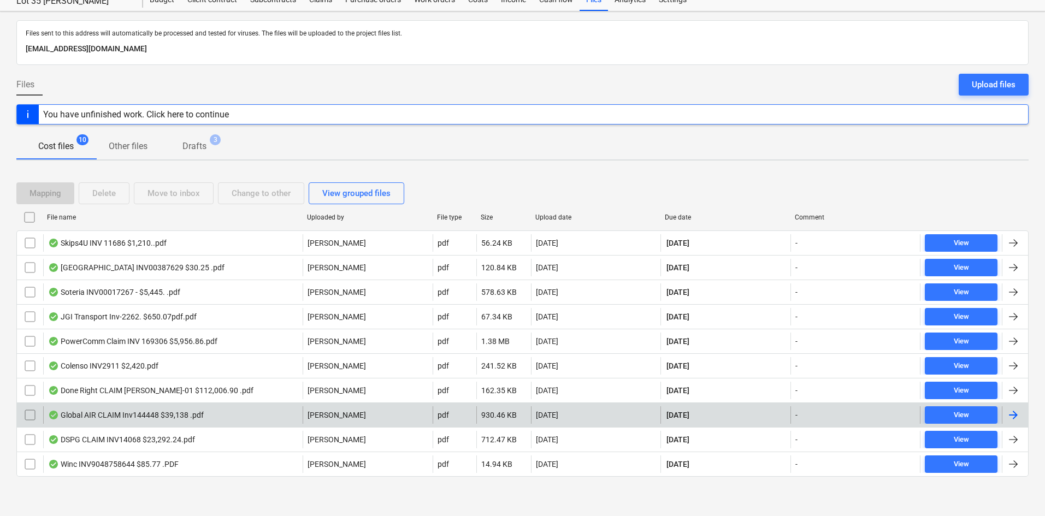
click at [137, 413] on div "Global AIR CLAIM Inv144448 $39,138 .pdf" at bounding box center [126, 415] width 156 height 9
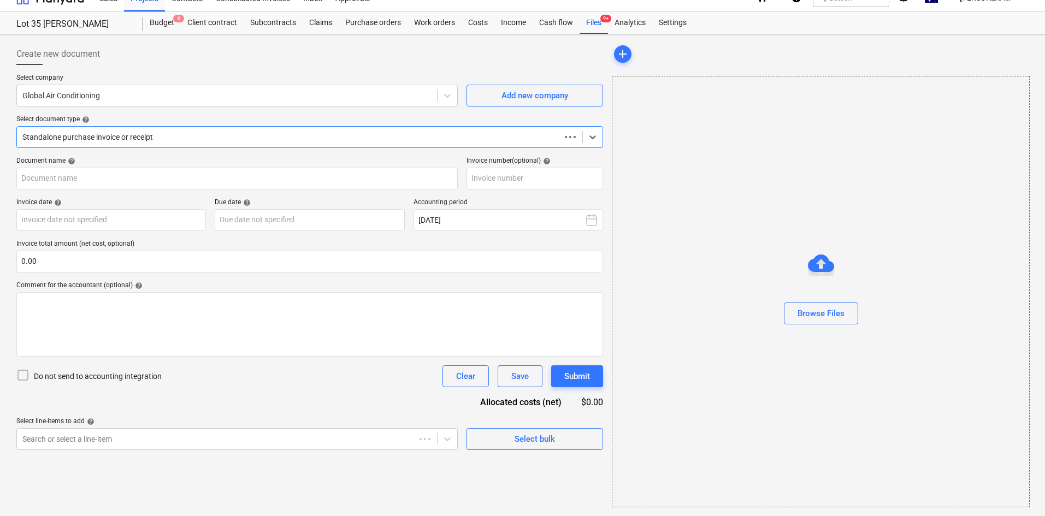
scroll to position [16, 0]
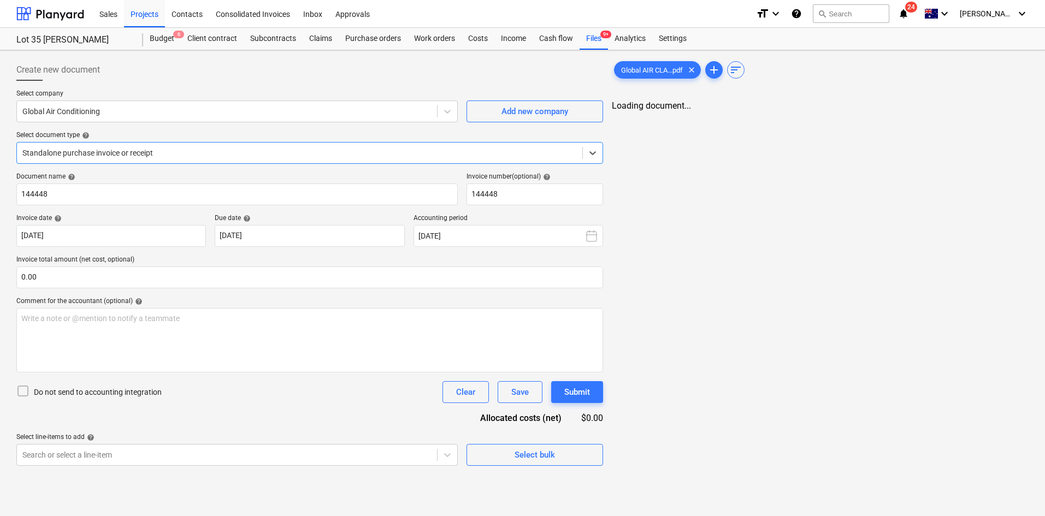
type input "144448"
type input "25 Sep 2025"
type input "10 Oct 2025"
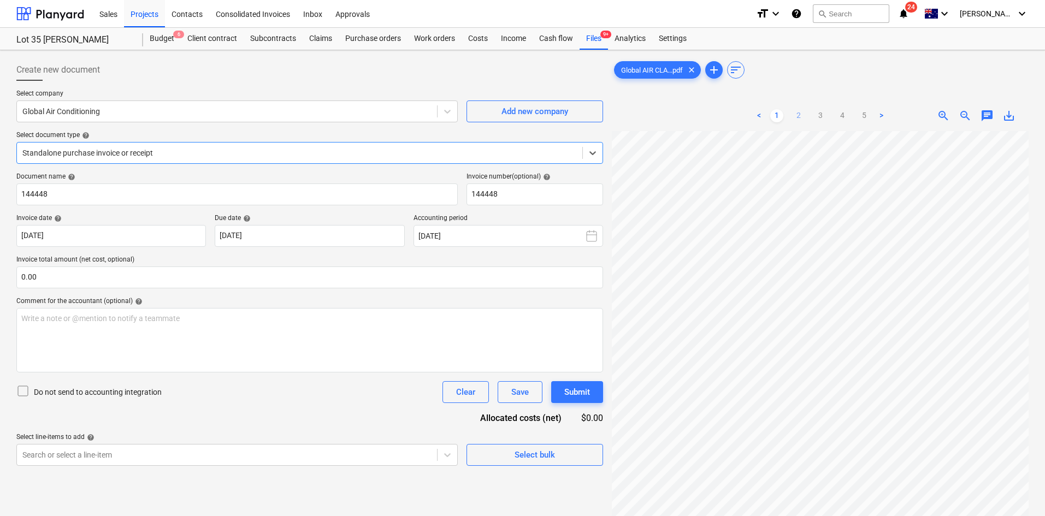
click at [800, 114] on link "2" at bounding box center [798, 115] width 13 height 13
click at [779, 116] on link "1" at bounding box center [777, 115] width 13 height 13
click at [816, 116] on link "3" at bounding box center [820, 115] width 13 height 13
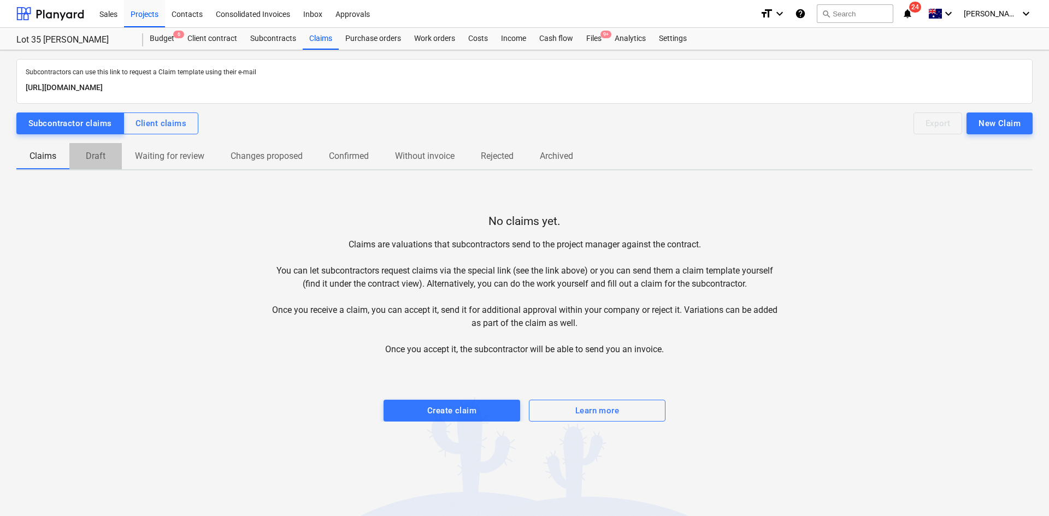
click at [89, 155] on p "Draft" at bounding box center [96, 156] width 26 height 13
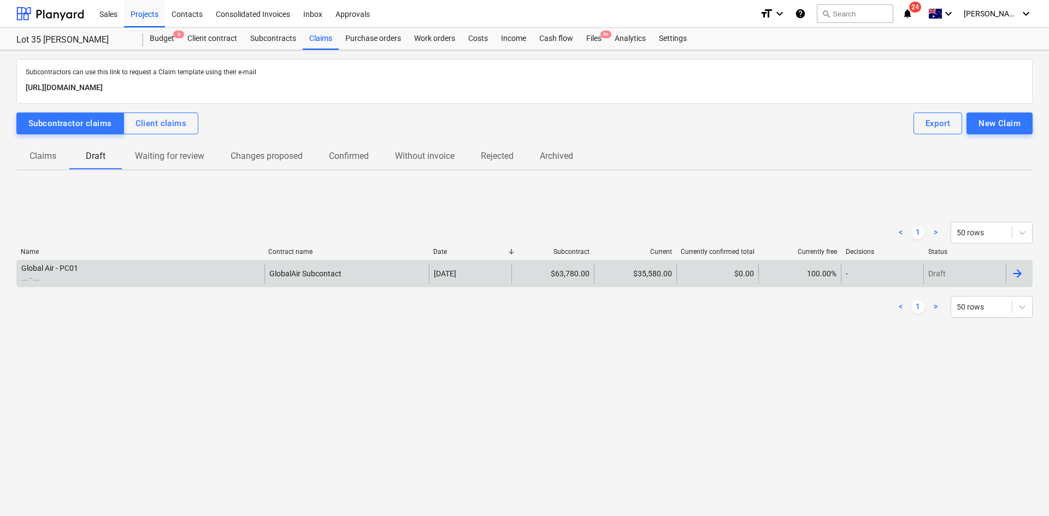
click at [214, 279] on div "Global Air - PC01 ... - ..." at bounding box center [141, 274] width 248 height 20
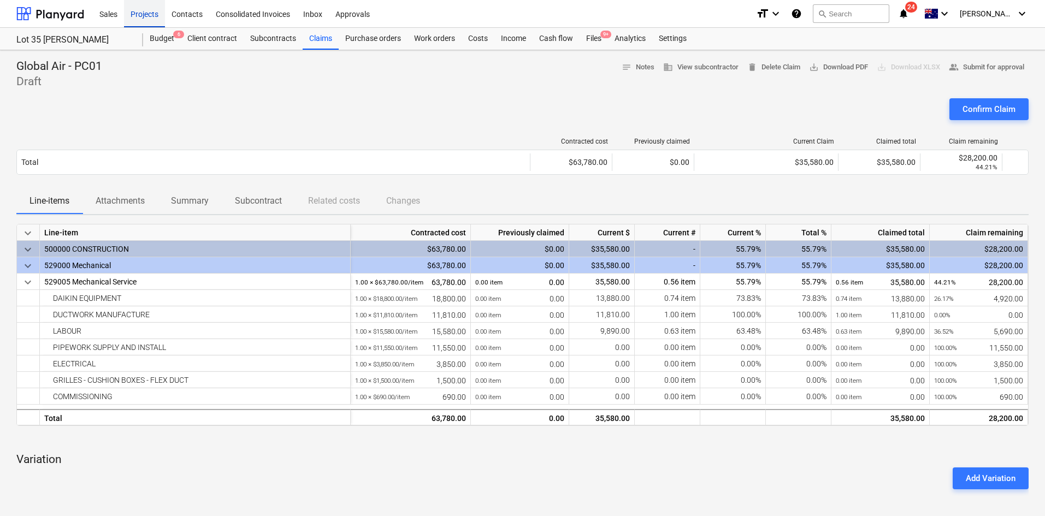
click at [146, 15] on div "Projects" at bounding box center [144, 13] width 41 height 28
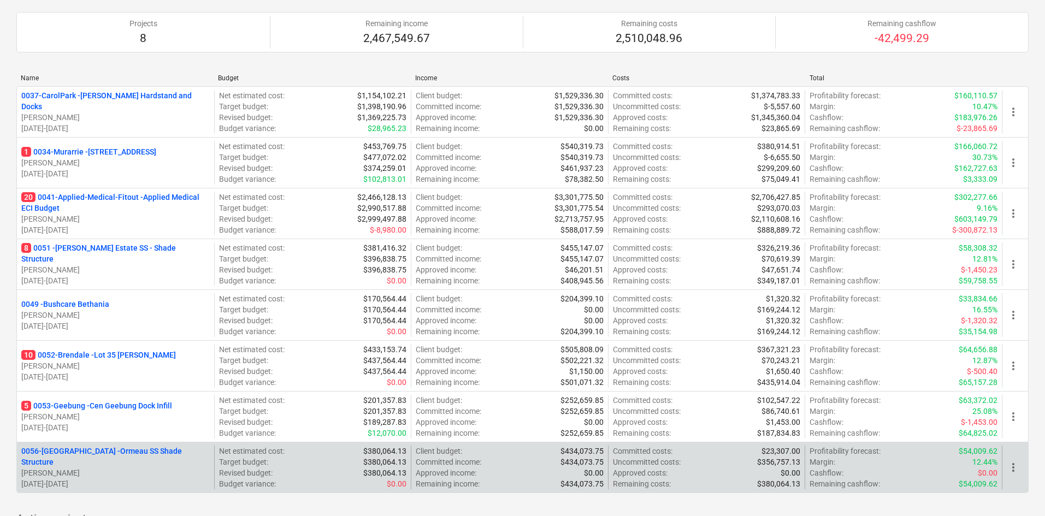
scroll to position [109, 0]
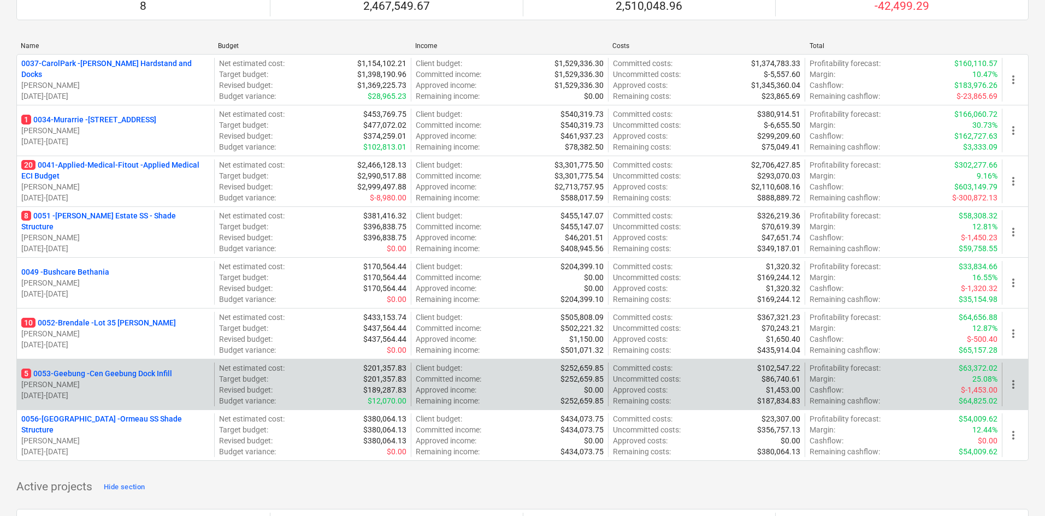
click at [111, 370] on p "5 0053-Geebung - Cen Geebung Dock Infill" at bounding box center [96, 373] width 151 height 11
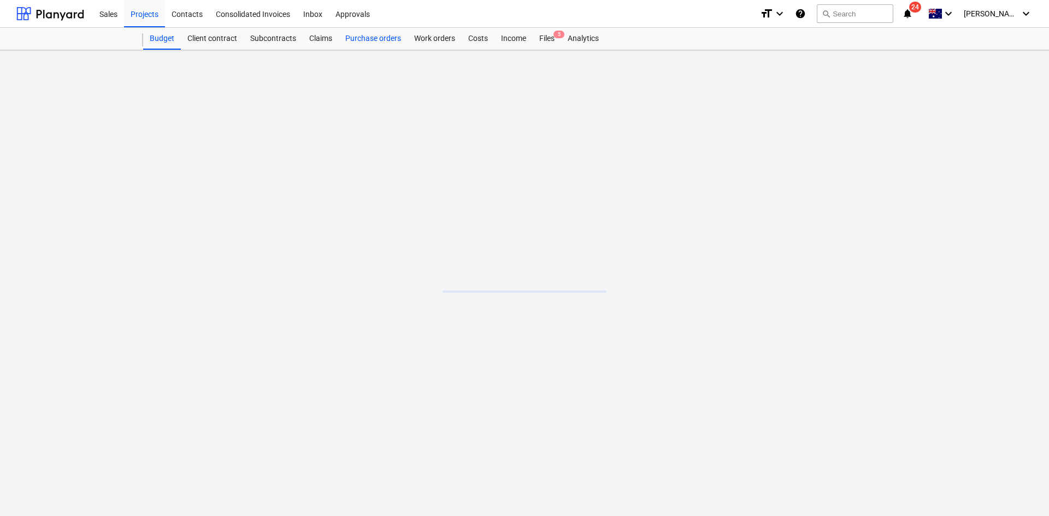
click at [366, 42] on div "Purchase orders" at bounding box center [373, 39] width 69 height 22
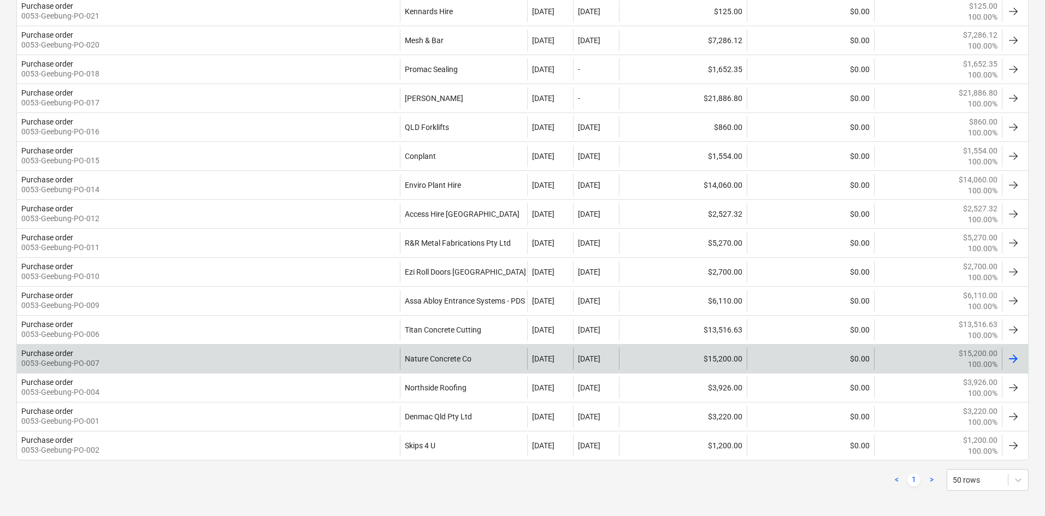
scroll to position [266, 0]
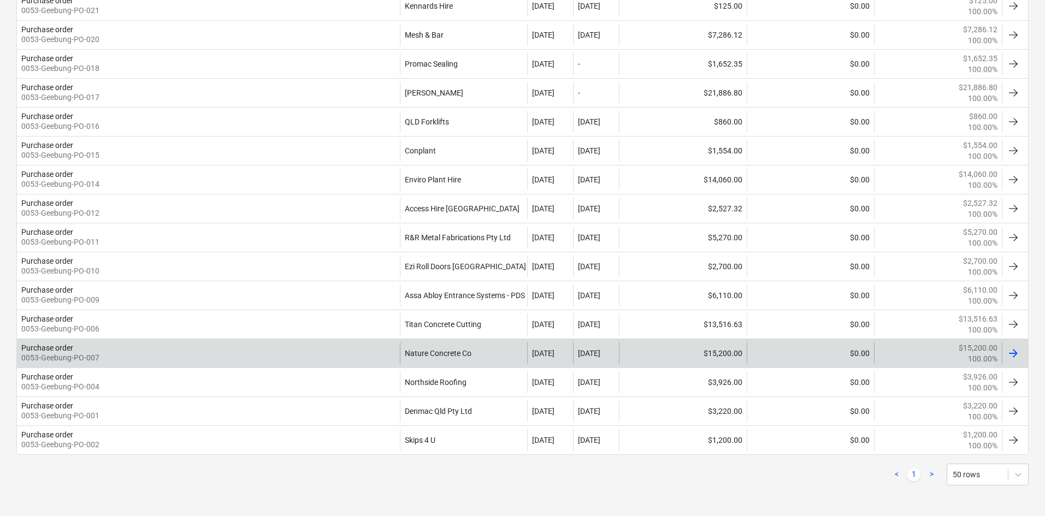
click at [360, 359] on div "Purchase order 0053-Geebung-PO-007" at bounding box center [208, 354] width 383 height 22
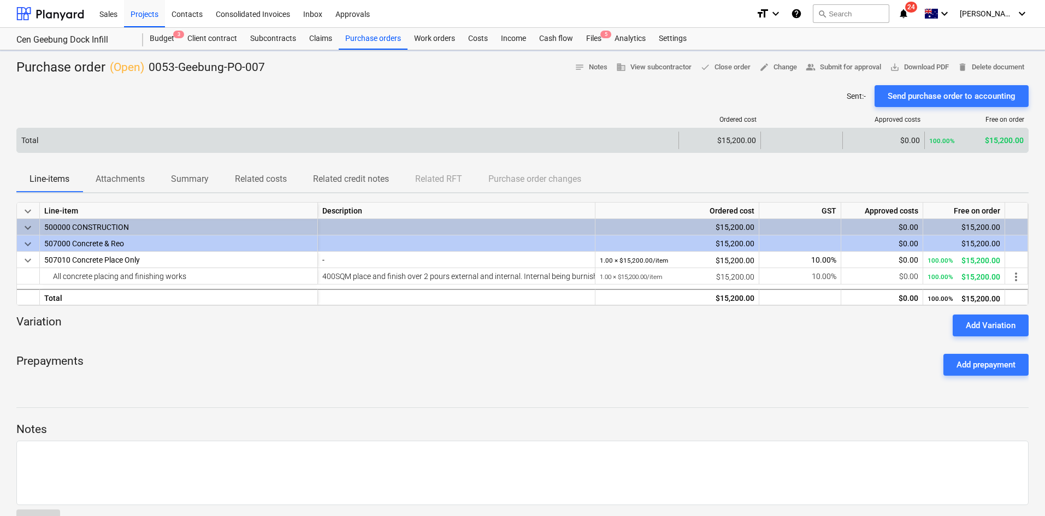
click at [129, 140] on div "Total" at bounding box center [348, 140] width 662 height 17
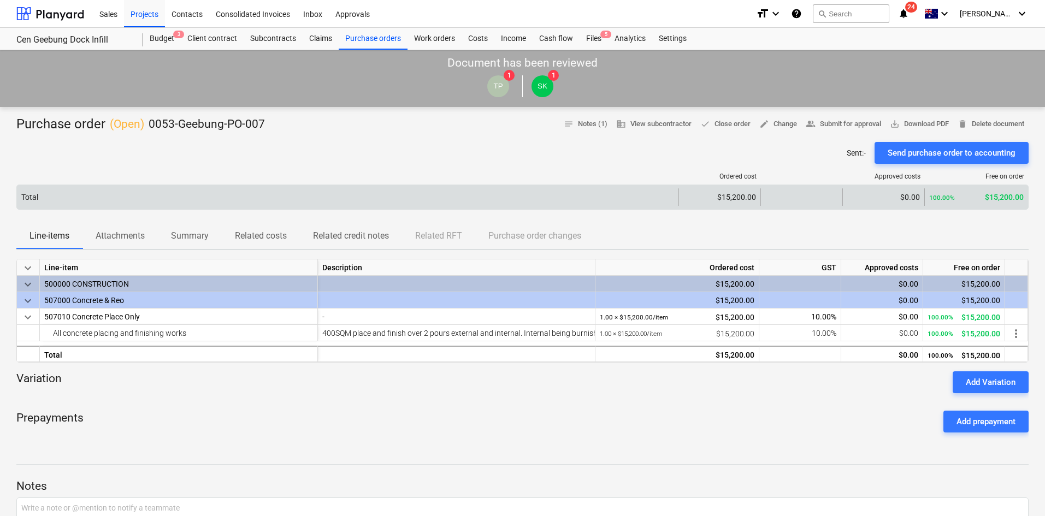
drag, startPoint x: 131, startPoint y: 187, endPoint x: 126, endPoint y: 203, distance: 16.1
click at [130, 187] on div "Total $15,200.00 $0.00 100.00% $15,200.00" at bounding box center [522, 197] width 1013 height 25
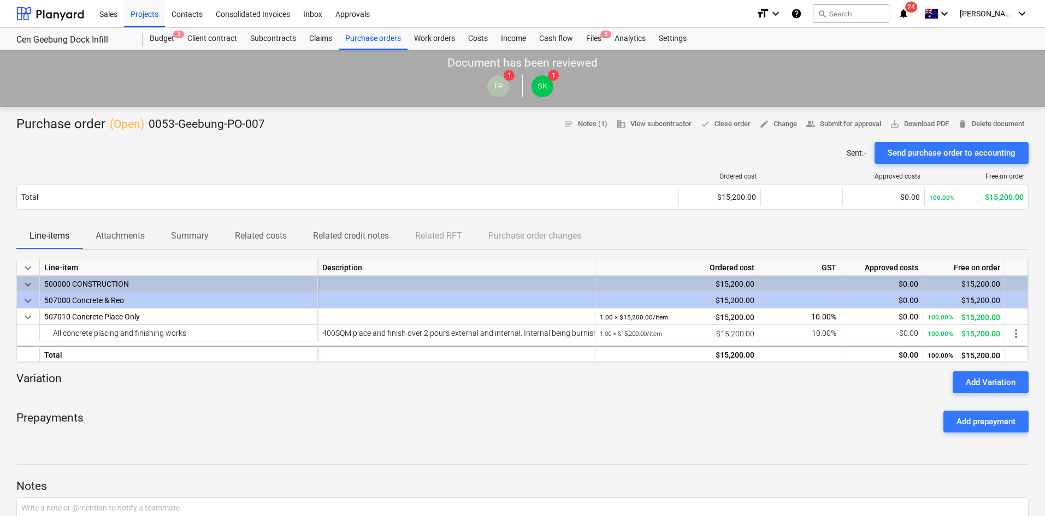
drag, startPoint x: 122, startPoint y: 231, endPoint x: 161, endPoint y: 236, distance: 39.7
click at [121, 231] on p "Attachments" at bounding box center [120, 236] width 49 height 13
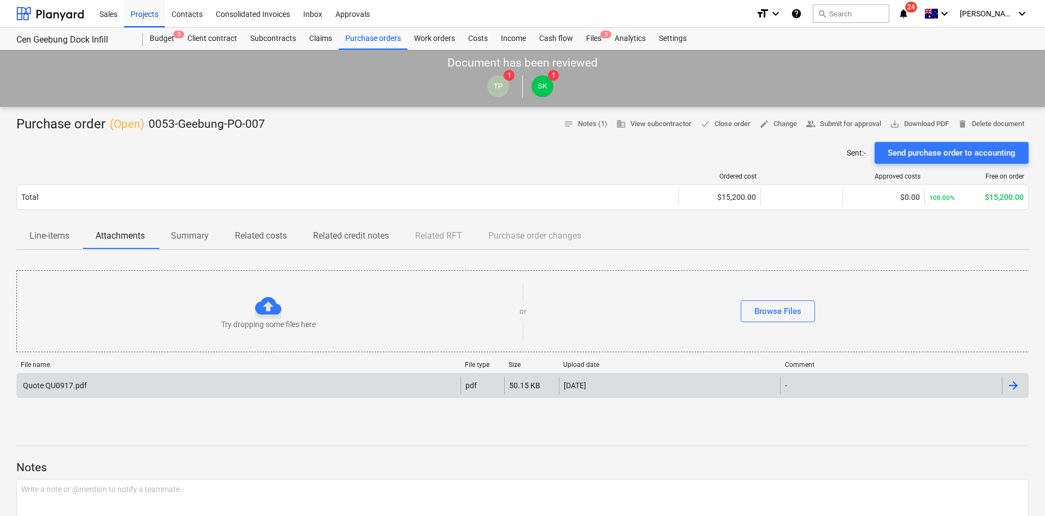
click at [286, 379] on div "Quote QU0917.pdf" at bounding box center [239, 385] width 444 height 17
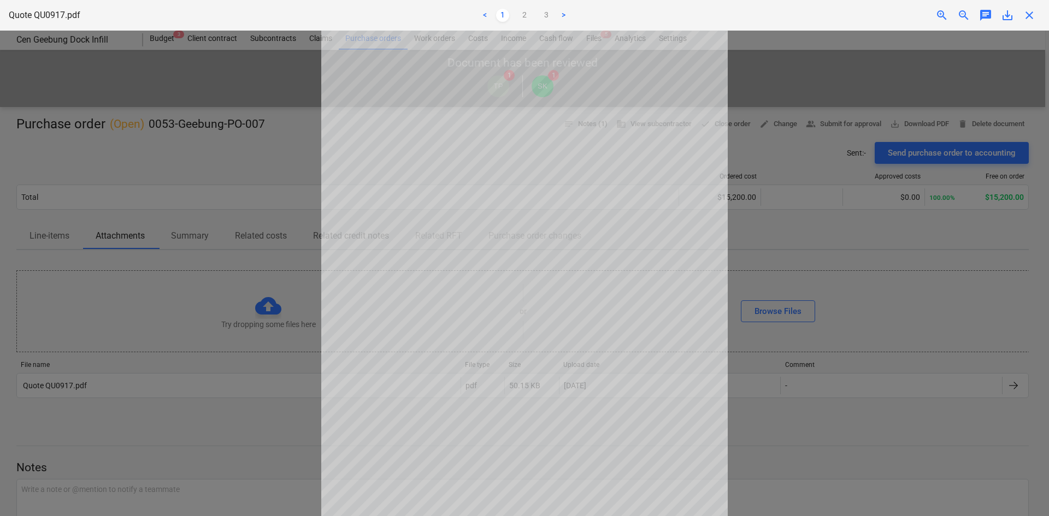
click at [516, 19] on ul "< 1 2 3 >" at bounding box center [524, 15] width 344 height 13
click at [521, 17] on link "2" at bounding box center [524, 15] width 13 height 13
click at [544, 16] on link "3" at bounding box center [546, 15] width 13 height 13
click at [1028, 11] on span "close" at bounding box center [1029, 15] width 13 height 13
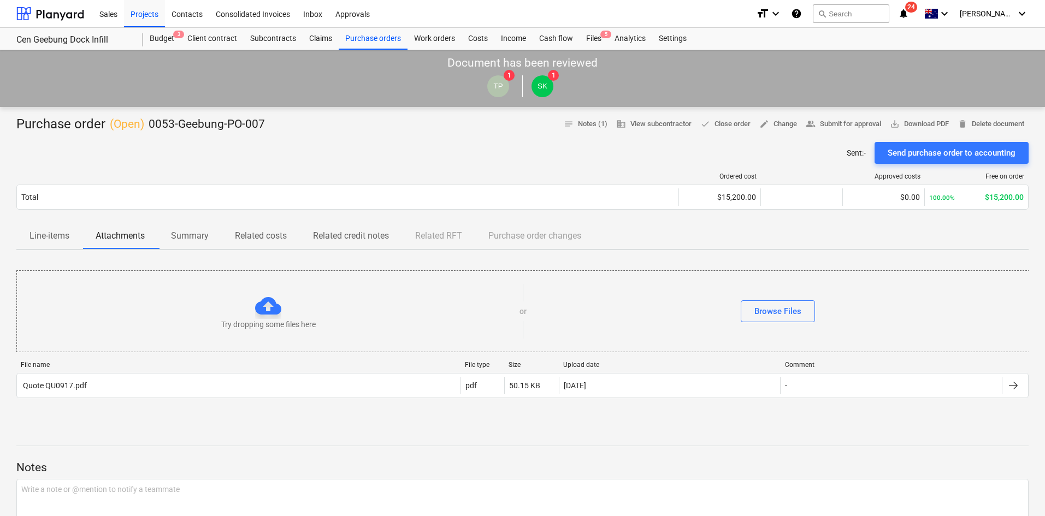
click at [396, 168] on div "Ordered cost Approved costs Free on order Total $15,200.00 $0.00 100.00% $15,20…" at bounding box center [522, 193] width 1013 height 59
click at [140, 13] on div "Projects" at bounding box center [144, 13] width 41 height 28
